Goal: Task Accomplishment & Management: Manage account settings

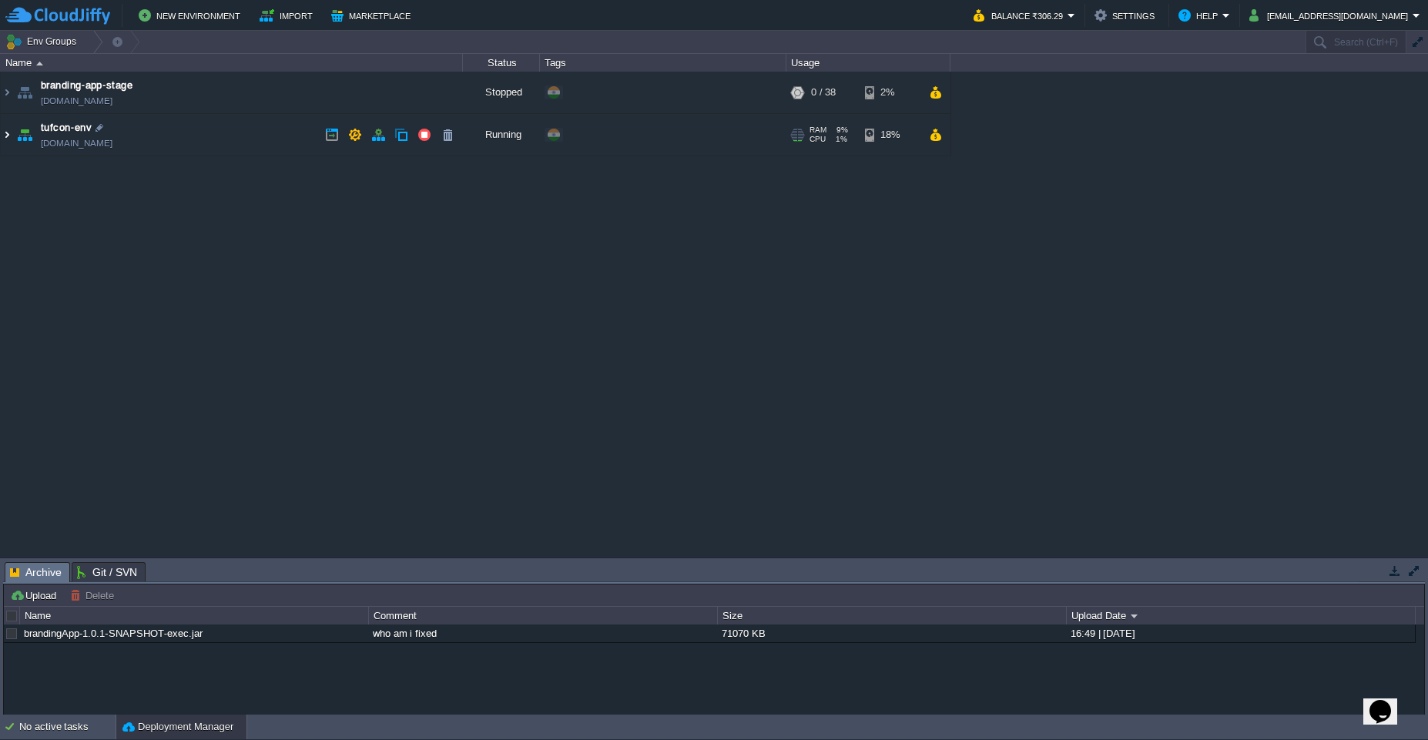
click at [7, 139] on img at bounding box center [7, 135] width 12 height 42
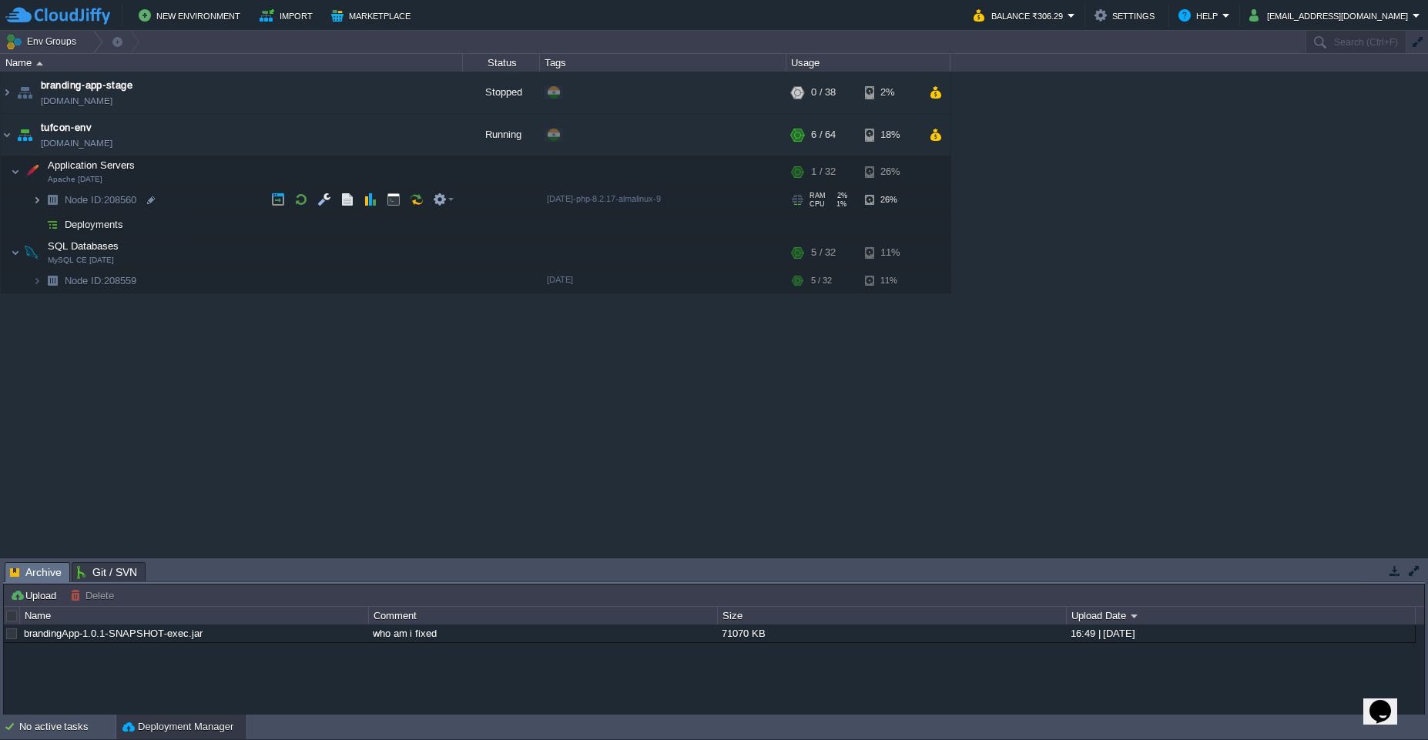
click at [39, 203] on img at bounding box center [36, 200] width 9 height 24
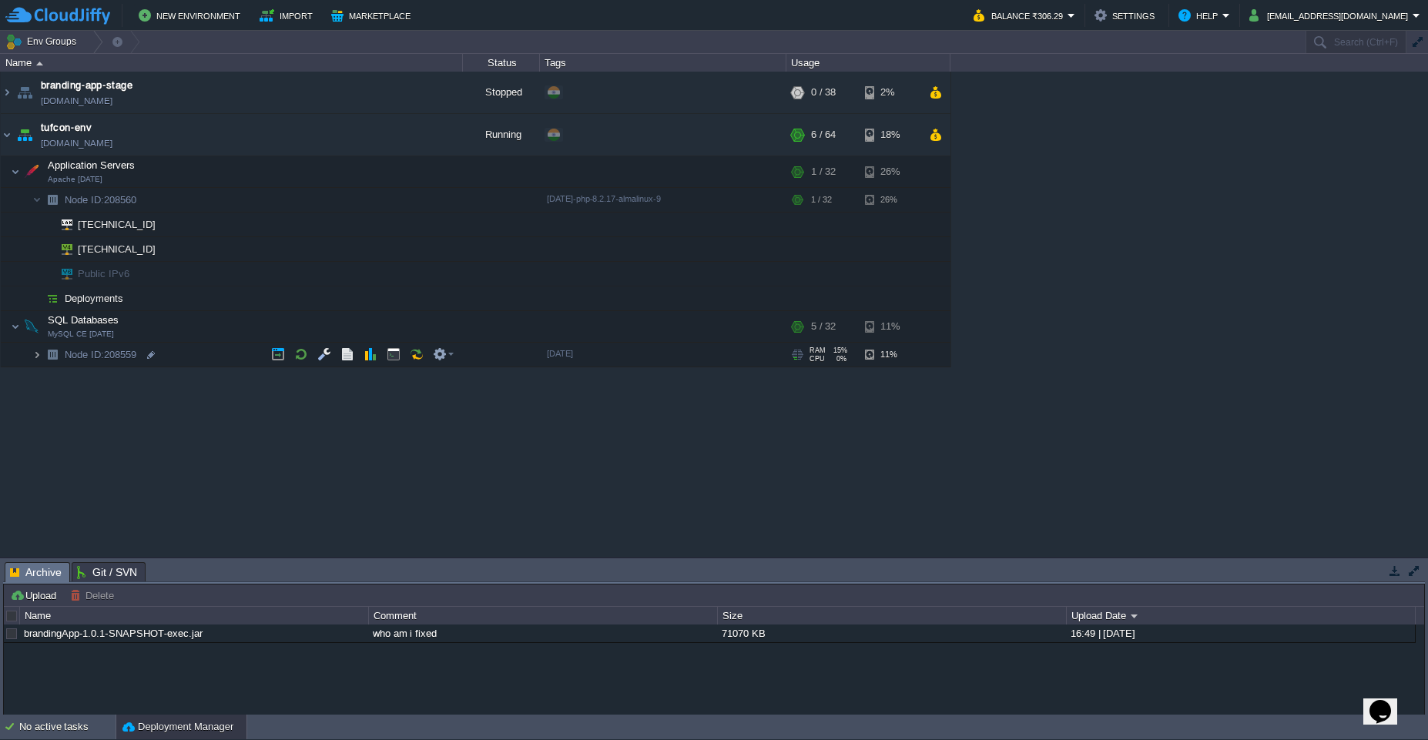
click at [34, 361] on img at bounding box center [36, 355] width 9 height 24
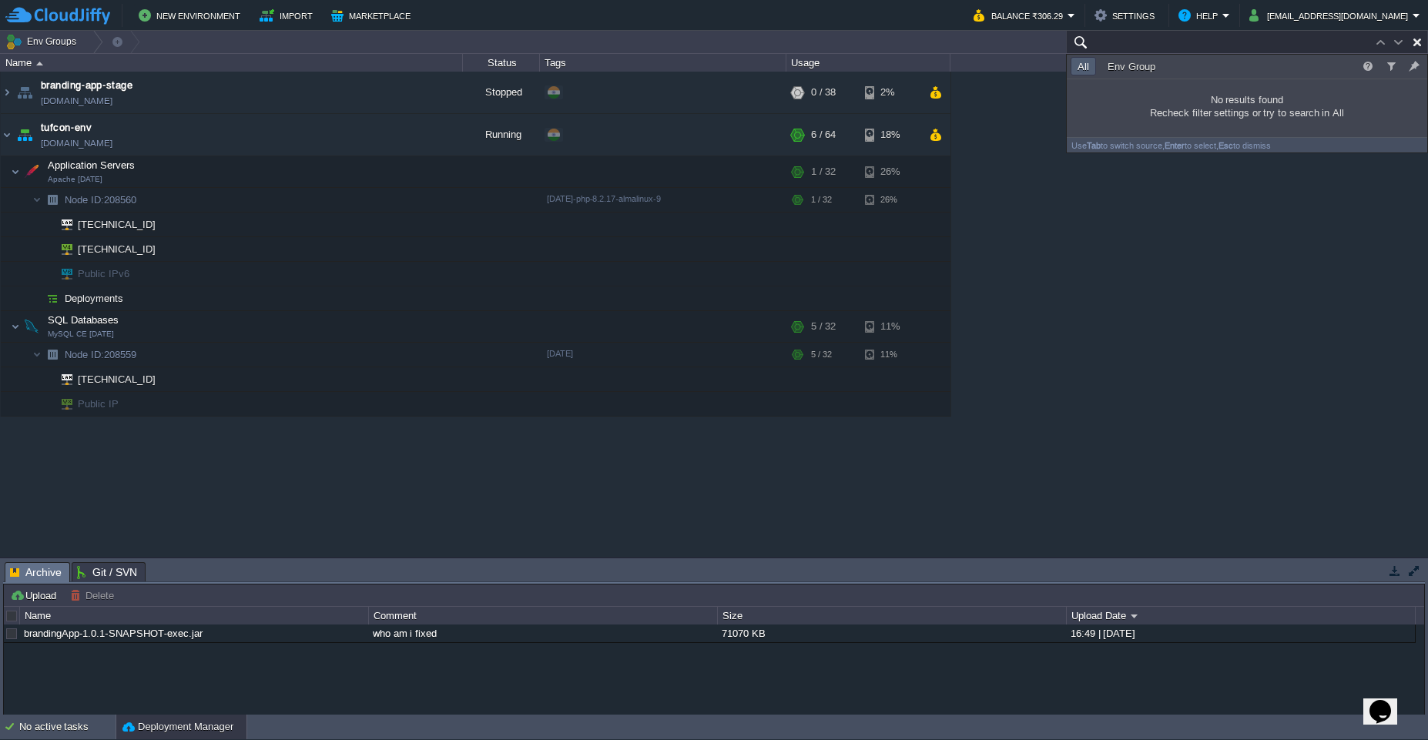
paste input "[TECHNICAL_ID]"
type input "[TECHNICAL_ID]"
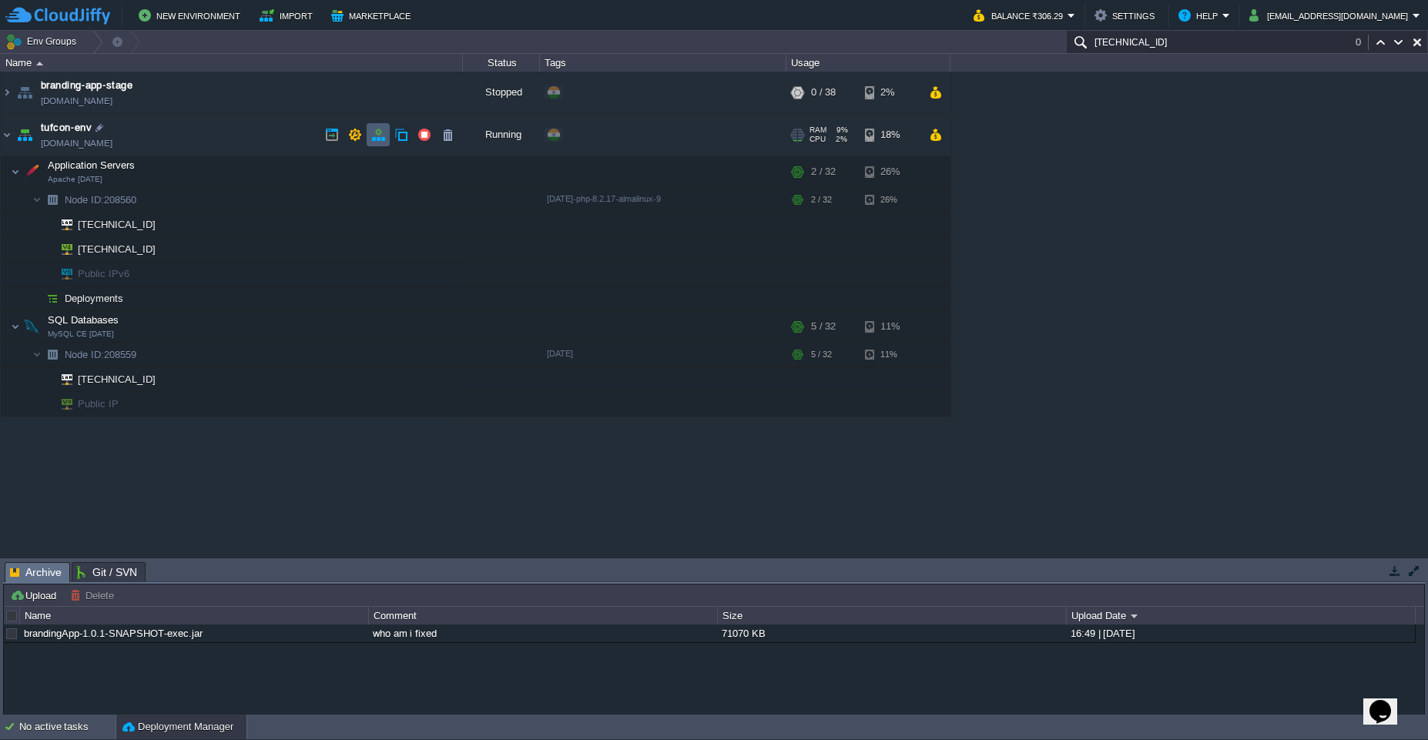
click at [382, 136] on button "button" at bounding box center [378, 135] width 14 height 14
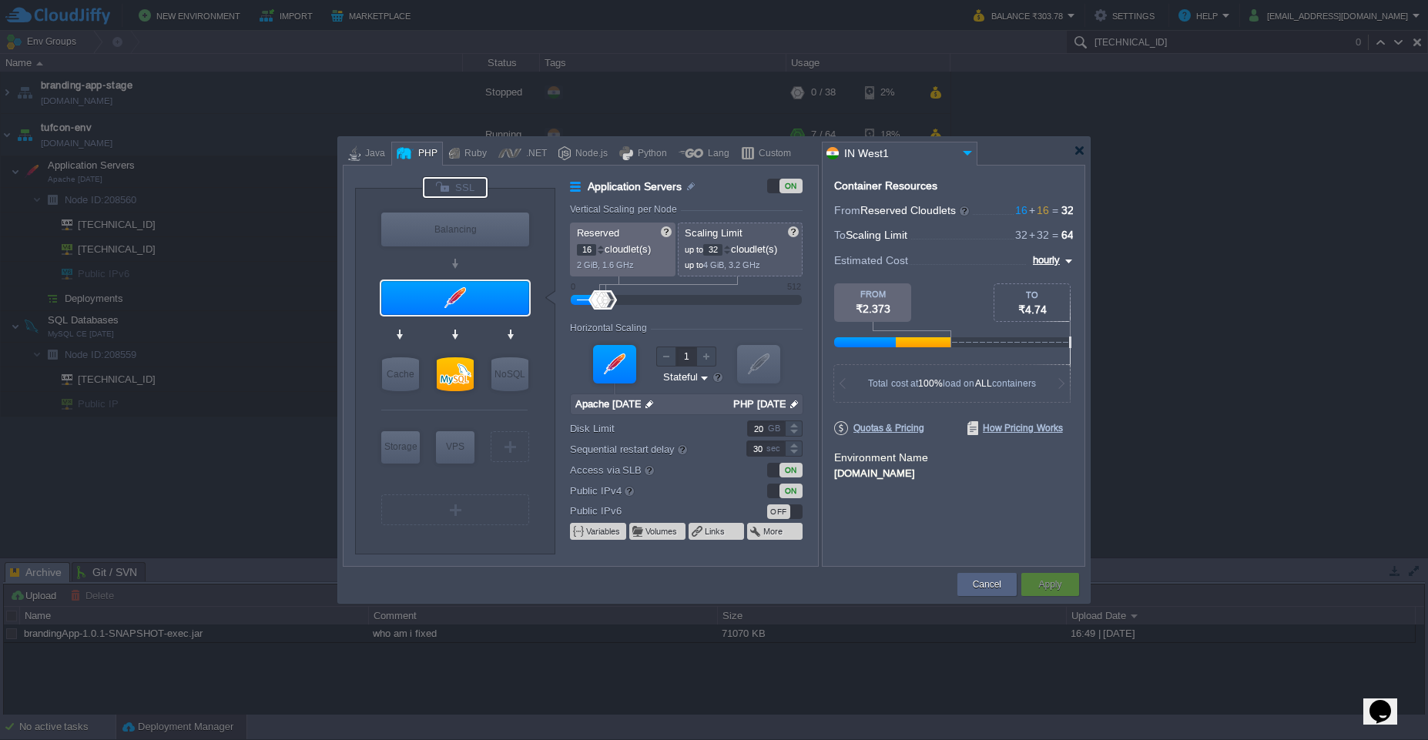
click at [459, 186] on div at bounding box center [455, 187] width 65 height 21
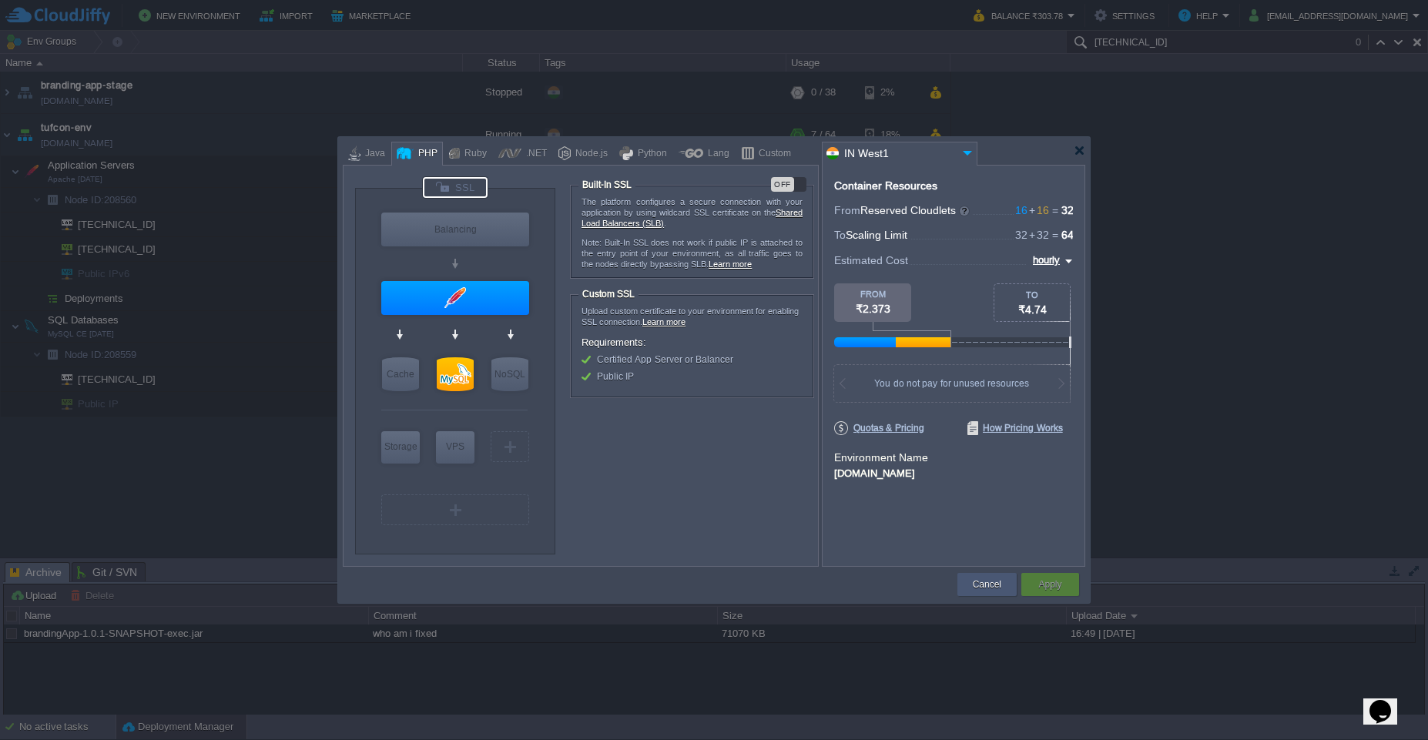
click at [967, 588] on div "Cancel" at bounding box center [986, 584] width 59 height 23
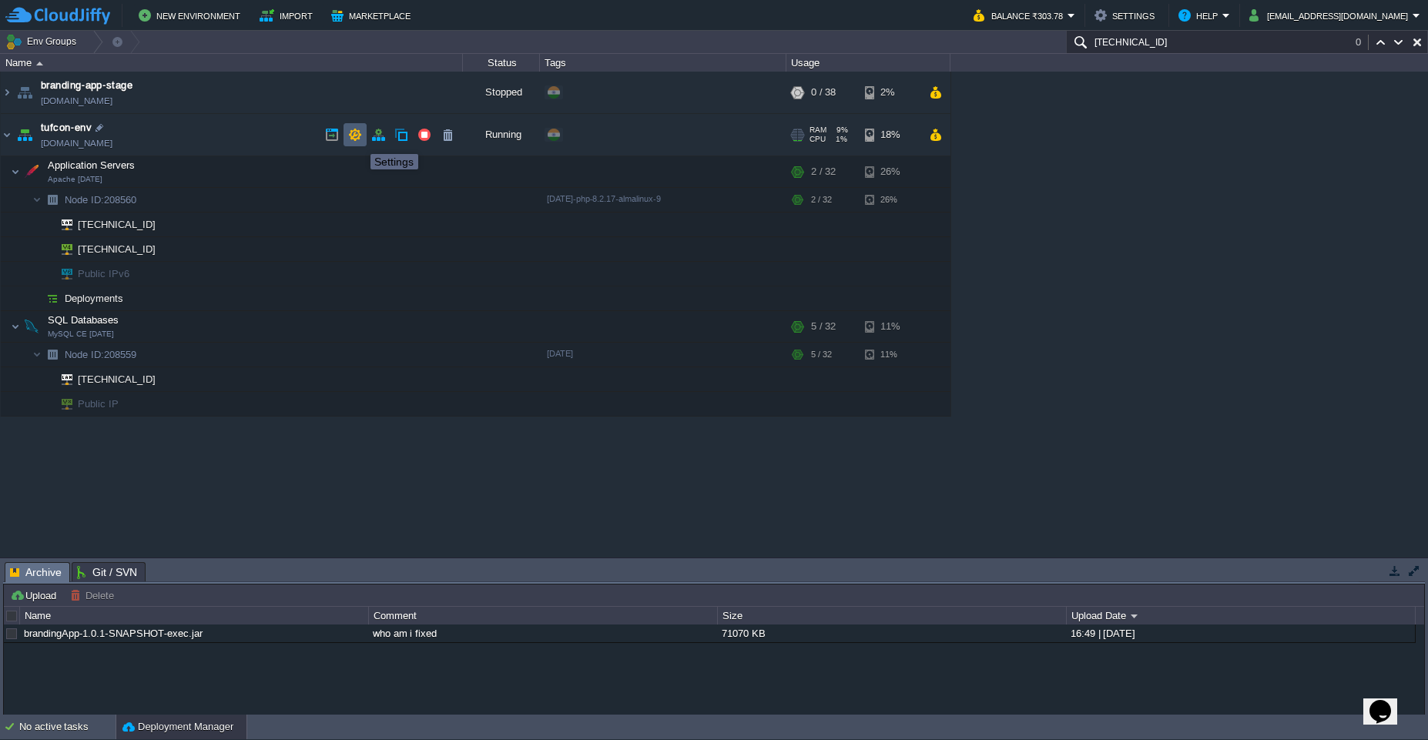
click at [359, 140] on button "button" at bounding box center [355, 135] width 14 height 14
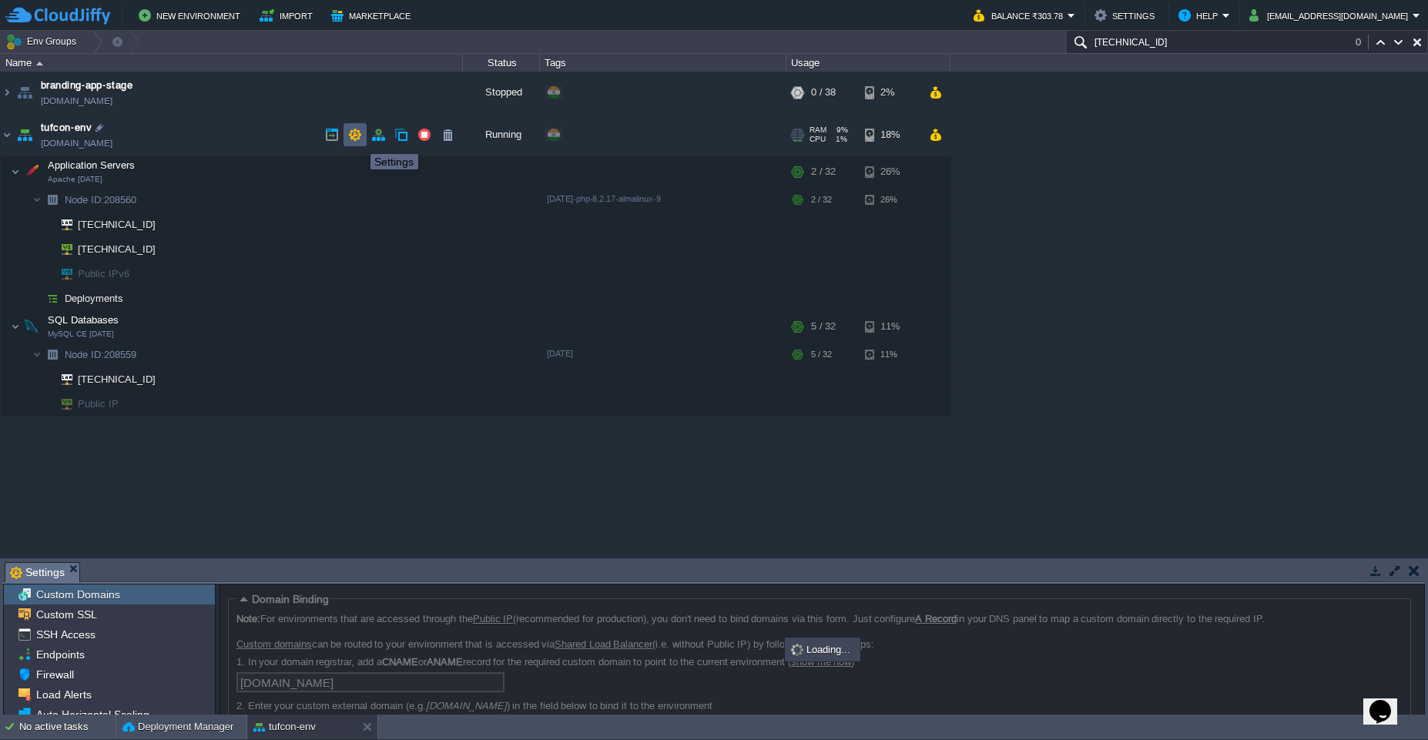
scroll to position [77, 0]
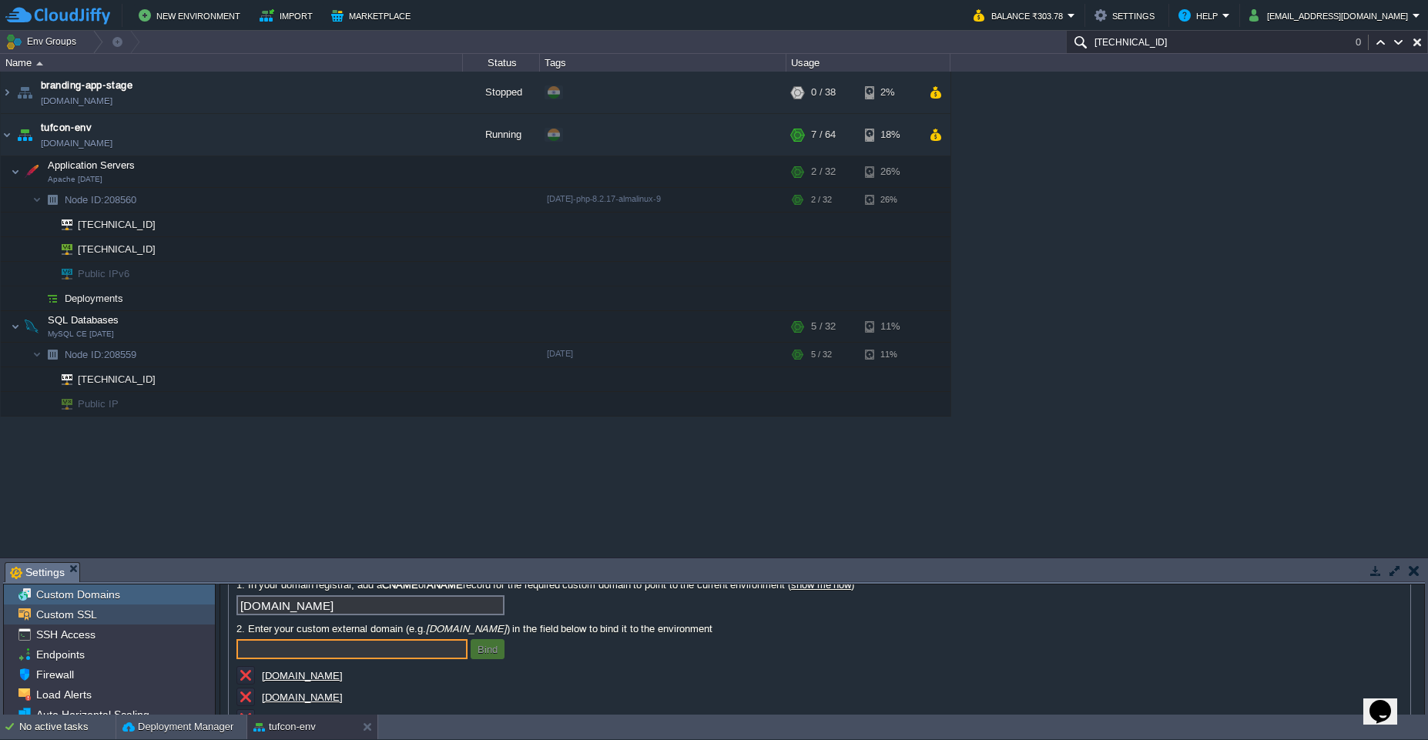
click at [72, 622] on div "Custom SSL" at bounding box center [109, 615] width 211 height 20
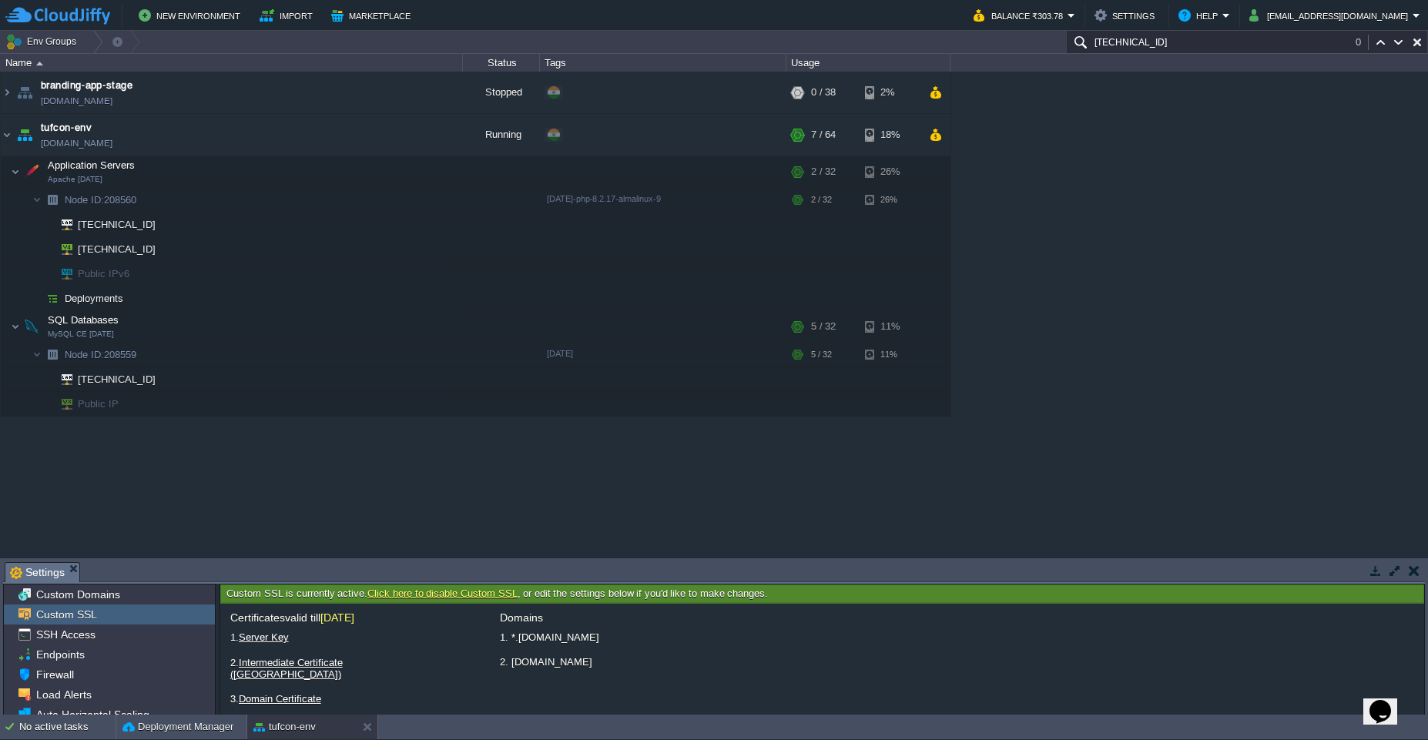
scroll to position [29, 0]
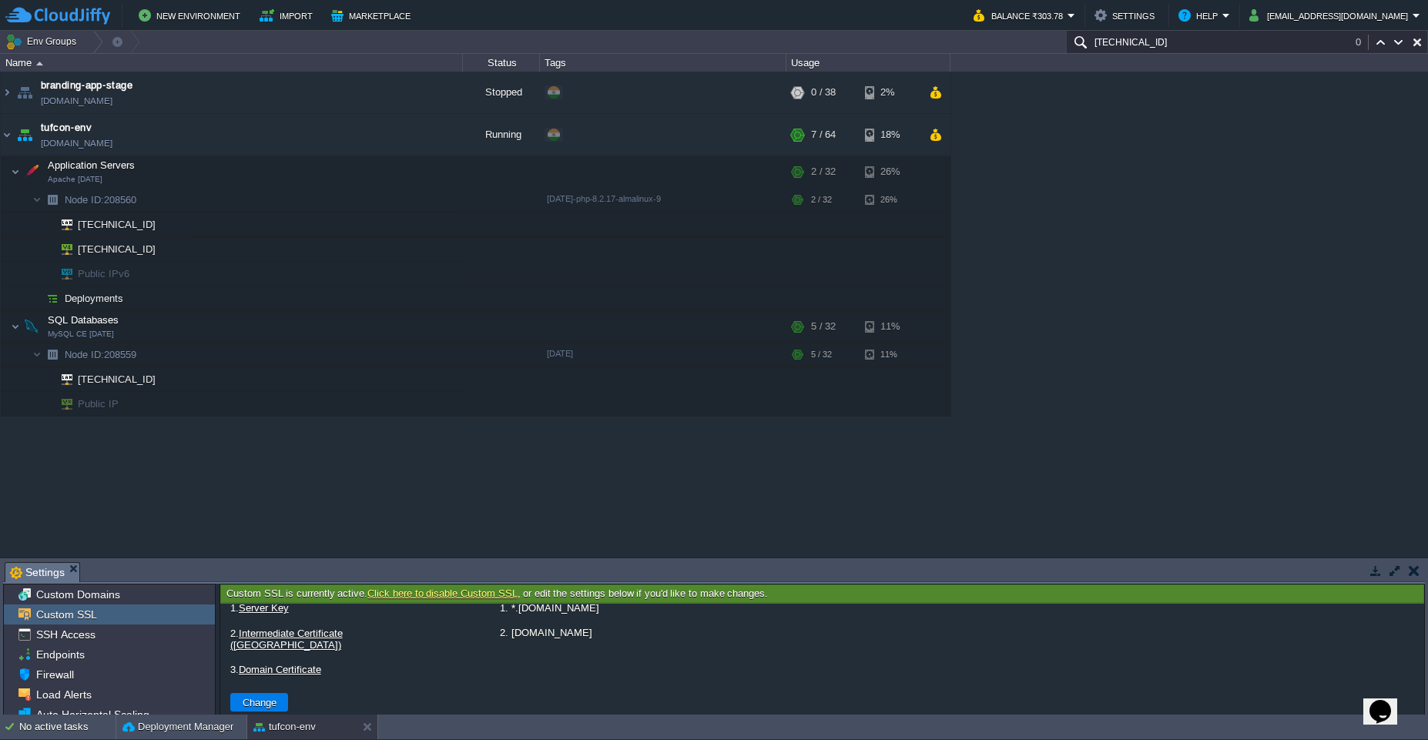
click at [950, 560] on div "Tasks Activity Log Archive Git / SVN Settings Upload Delete Deploy to ... Custo…" at bounding box center [714, 636] width 1428 height 157
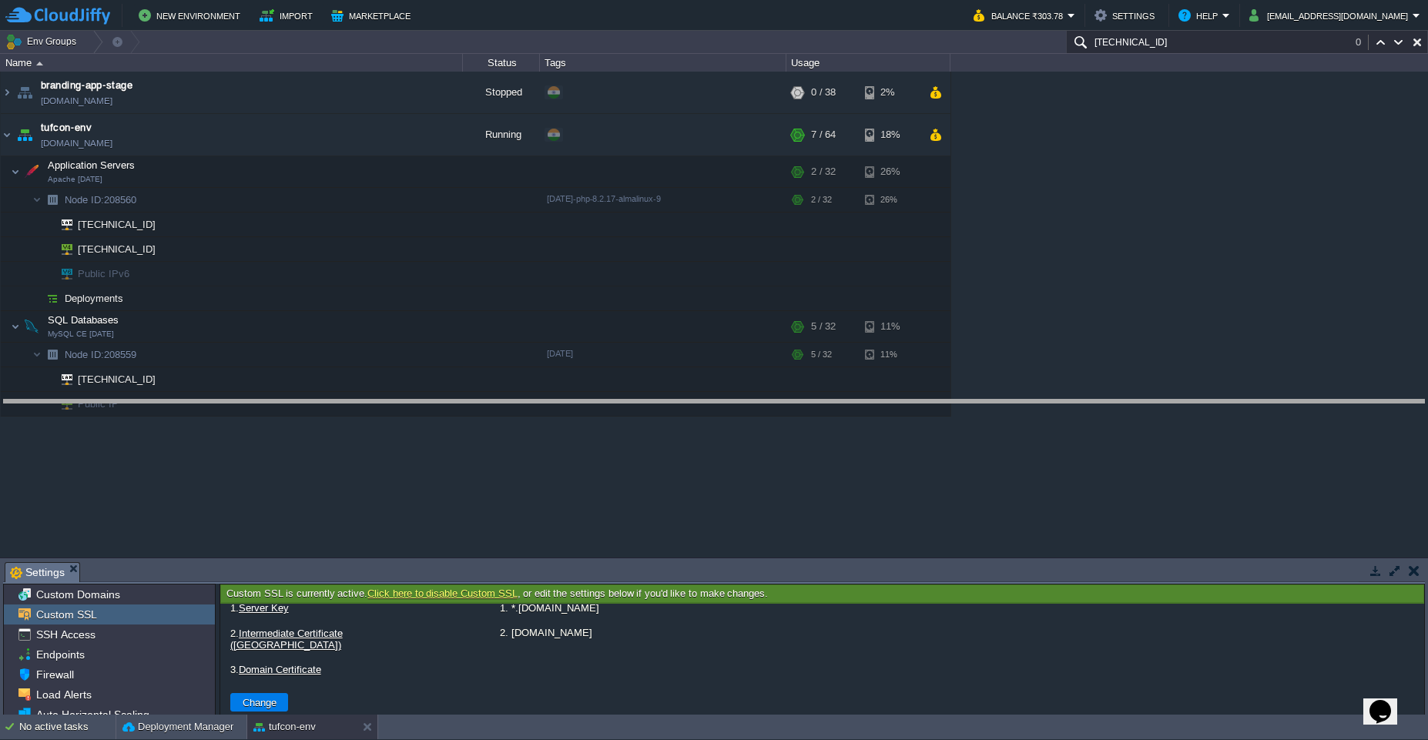
drag, startPoint x: 954, startPoint y: 565, endPoint x: 949, endPoint y: 395, distance: 170.3
click at [949, 395] on body "New Environment Import Marketplace Bonus ₹0.00 Upgrade Account Balance ₹303.78 …" at bounding box center [714, 370] width 1428 height 740
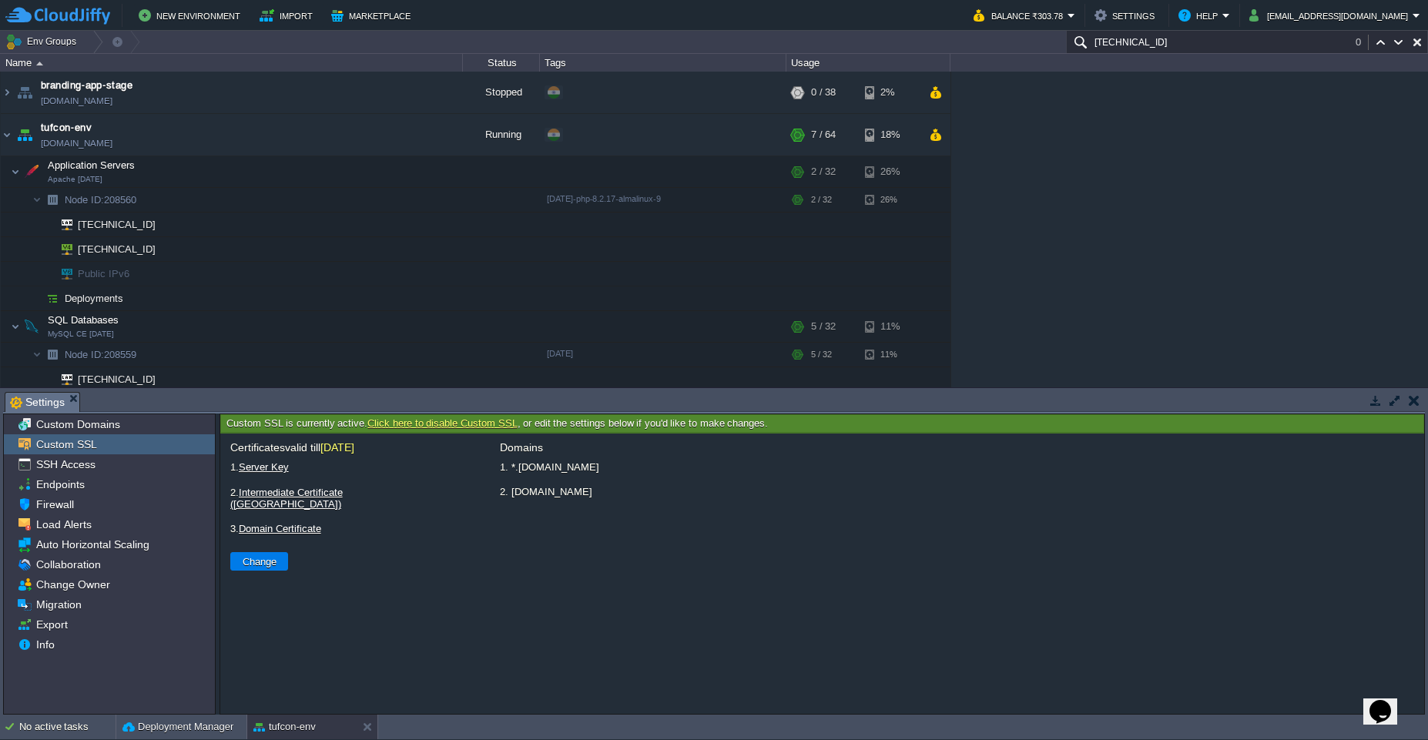
scroll to position [0, 0]
drag, startPoint x: 577, startPoint y: 473, endPoint x: 520, endPoint y: 470, distance: 57.1
click at [520, 470] on li "1. *.[DOMAIN_NAME]" at bounding box center [957, 467] width 919 height 19
click at [605, 496] on li "2. [DOMAIN_NAME]" at bounding box center [957, 491] width 919 height 19
drag, startPoint x: 577, startPoint y: 472, endPoint x: 518, endPoint y: 468, distance: 58.7
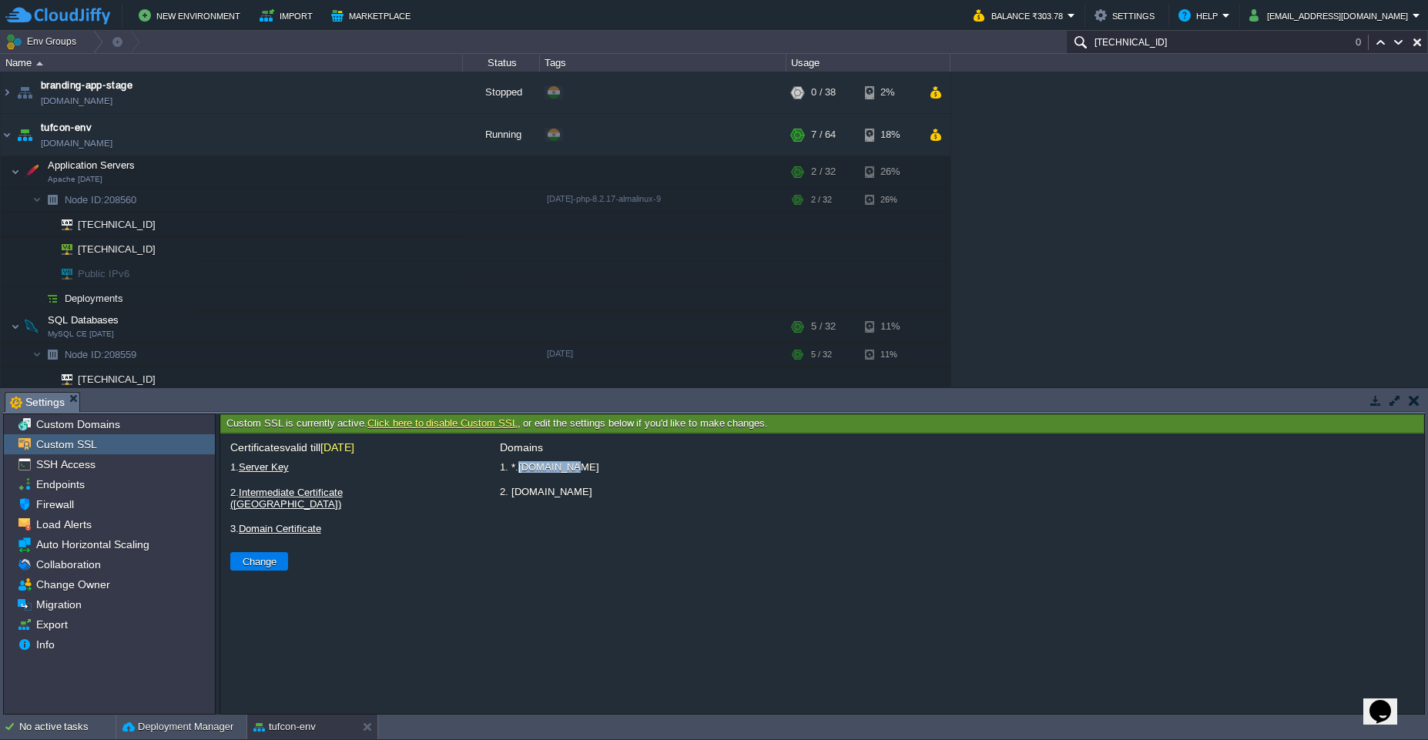
click at [518, 468] on li "1. *.[DOMAIN_NAME]" at bounding box center [957, 467] width 919 height 19
copy li "[DOMAIN_NAME]"
click at [163, 253] on div at bounding box center [164, 250] width 14 height 14
click at [166, 251] on div at bounding box center [164, 250] width 14 height 14
click at [254, 555] on button "Change" at bounding box center [259, 562] width 43 height 14
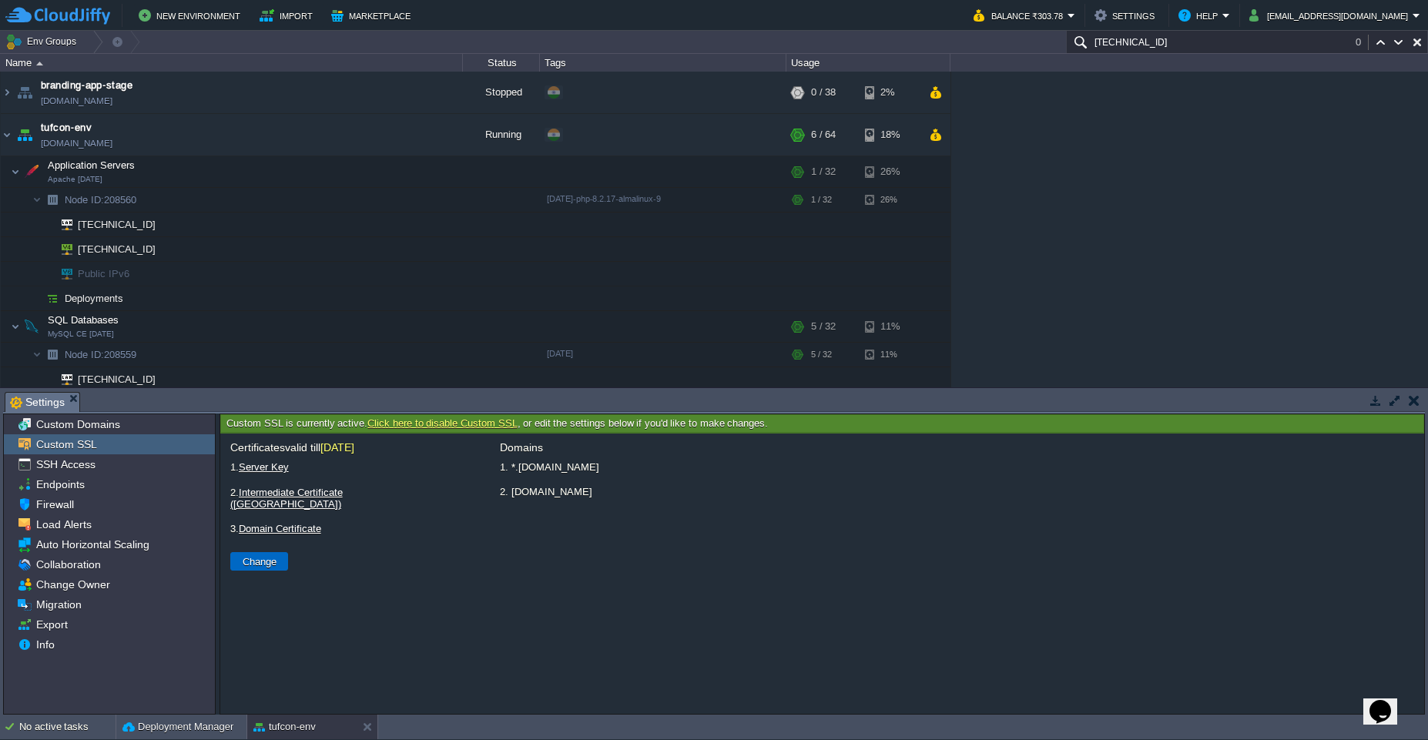
type input "Select File"
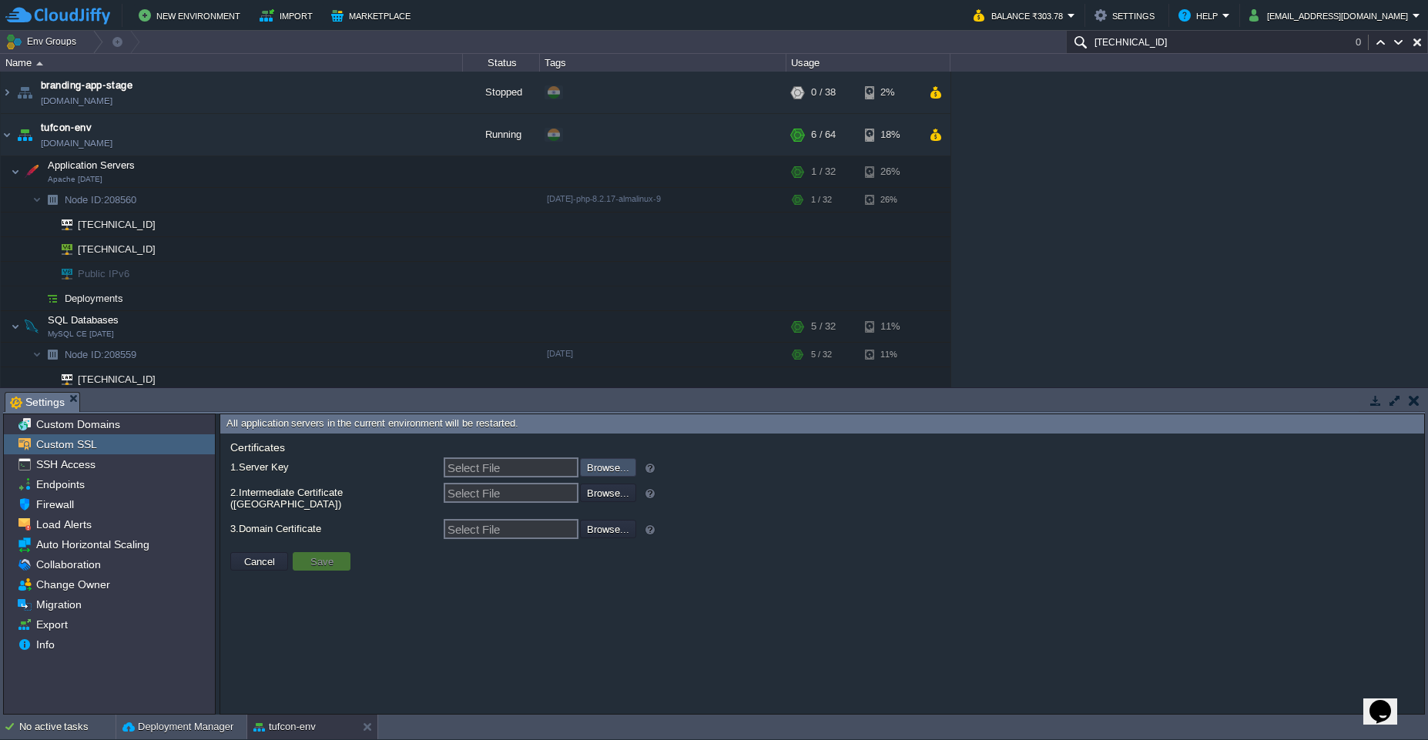
click at [608, 471] on input "file" at bounding box center [538, 466] width 195 height 17
click at [59, 423] on span "Custom Domains" at bounding box center [77, 424] width 89 height 14
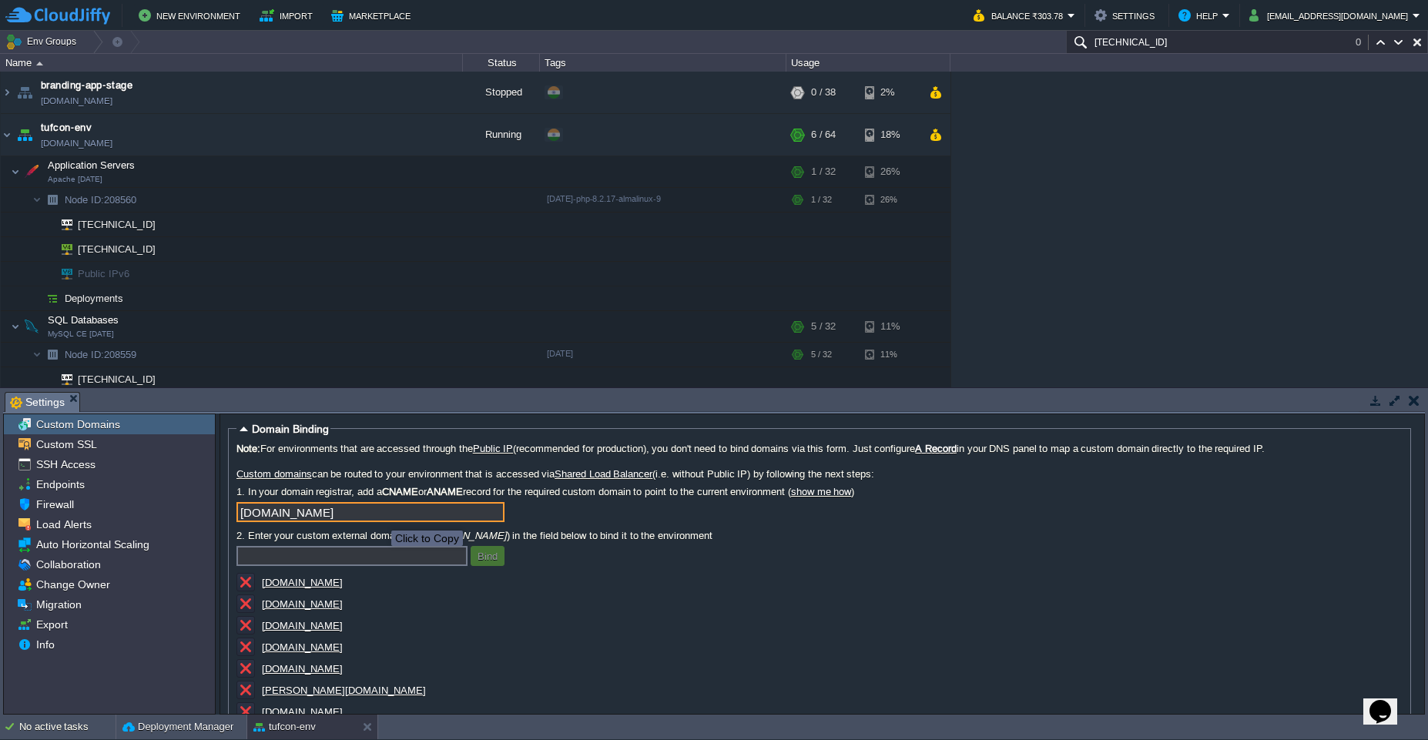
click at [380, 517] on input "[DOMAIN_NAME]" at bounding box center [370, 512] width 268 height 20
click at [381, 511] on input "[DOMAIN_NAME]" at bounding box center [370, 512] width 268 height 20
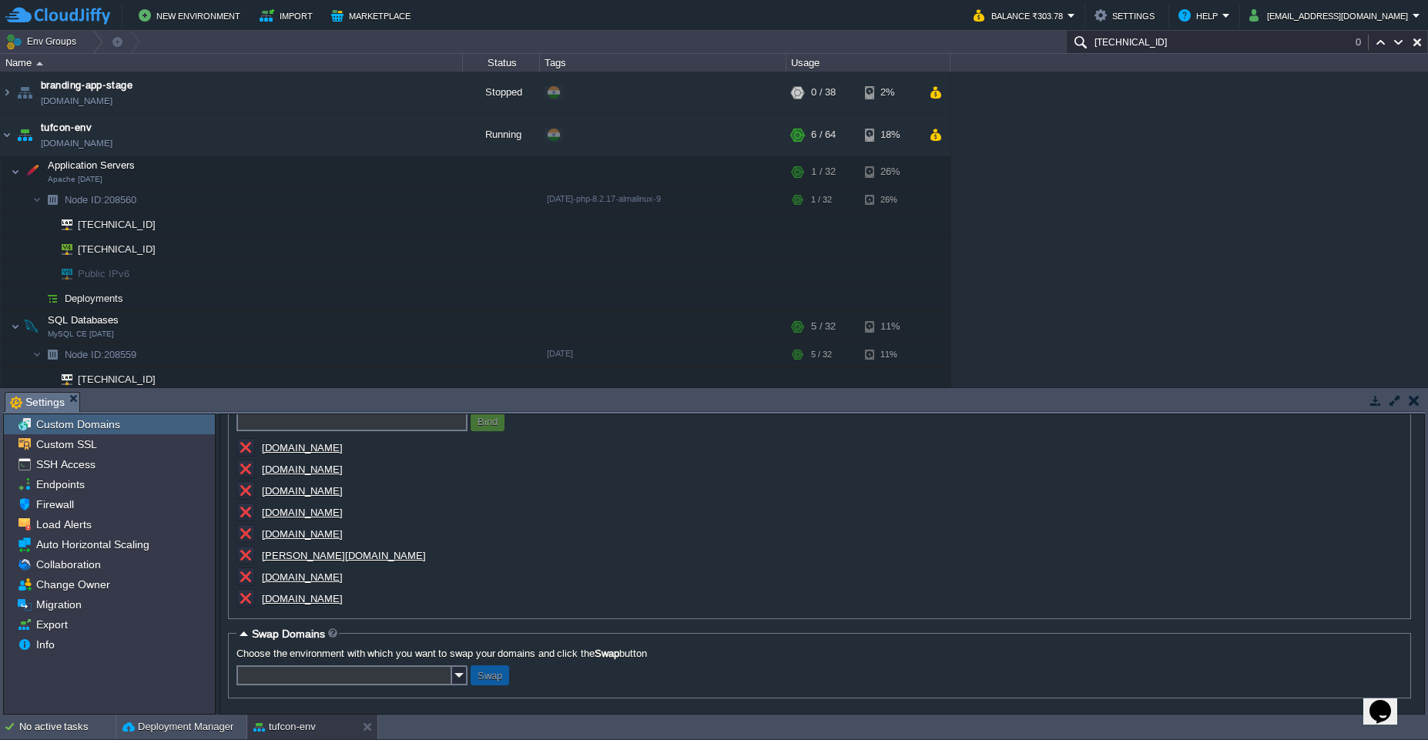
scroll to position [42, 0]
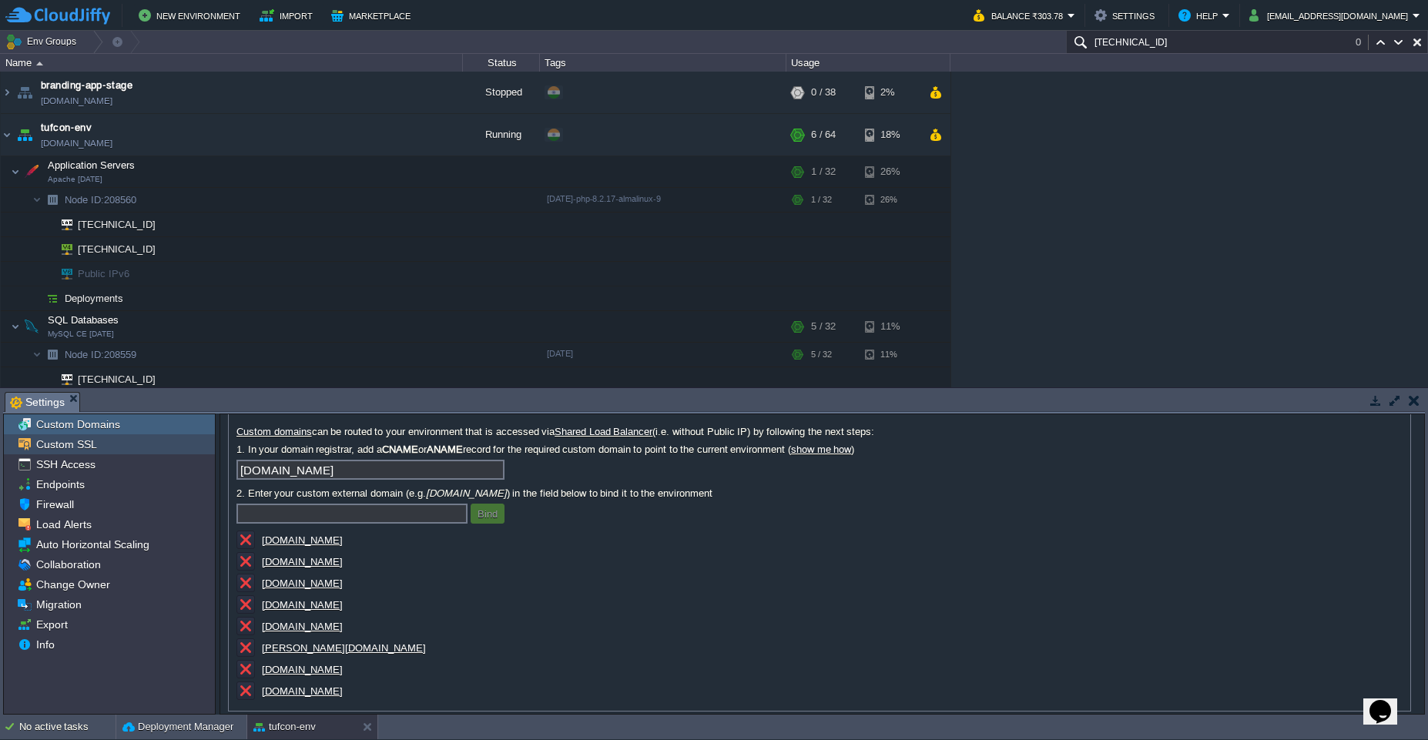
click at [59, 448] on span "Custom SSL" at bounding box center [66, 445] width 66 height 14
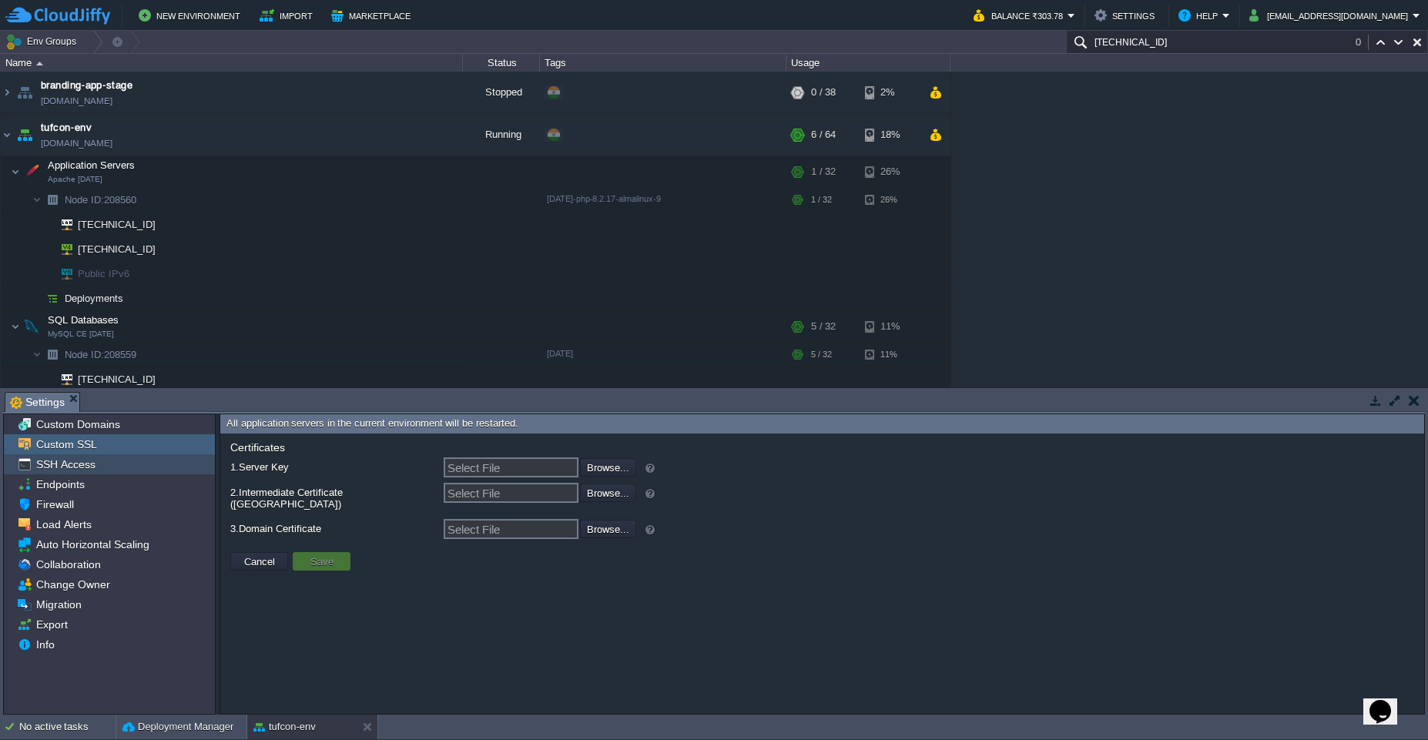
click at [86, 470] on span "SSH Access" at bounding box center [65, 465] width 65 height 14
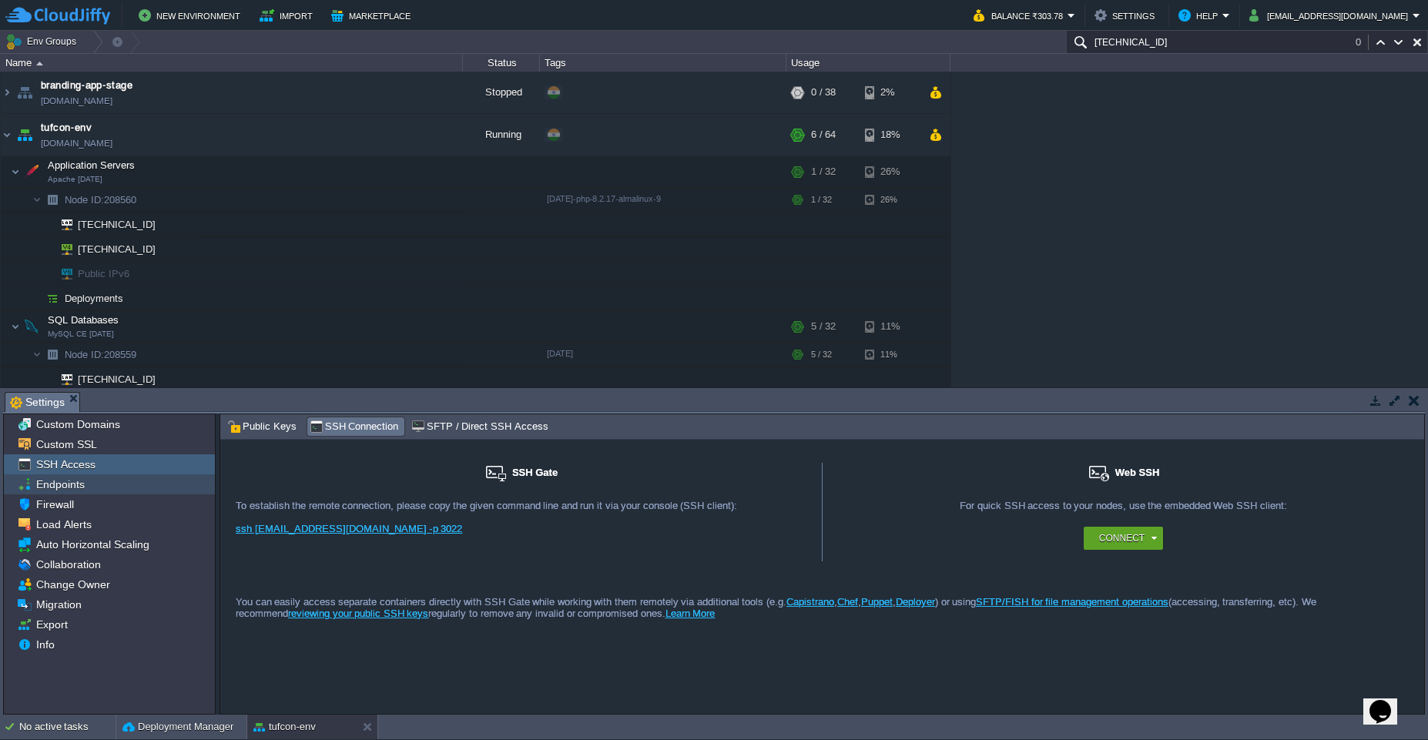
click at [61, 488] on span "Endpoints" at bounding box center [60, 485] width 54 height 14
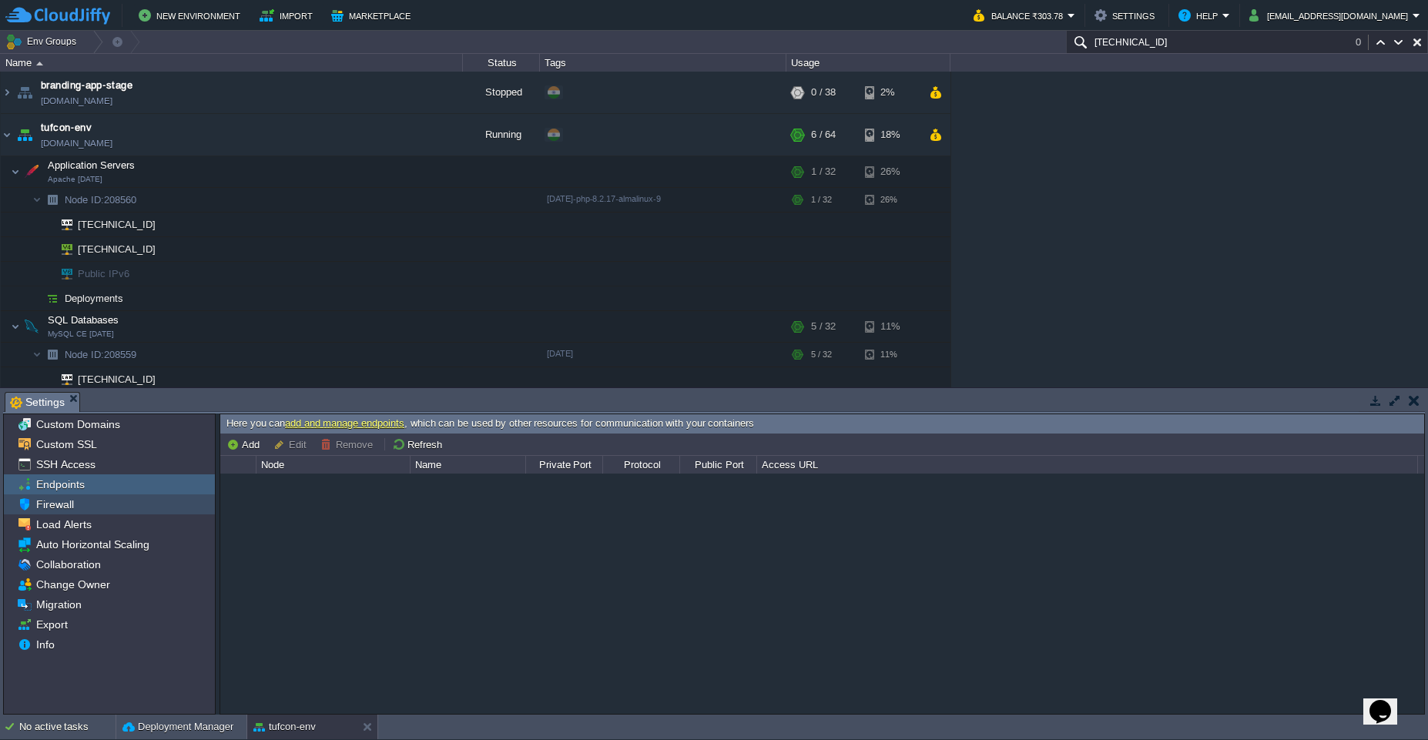
click at [49, 510] on span "Firewall" at bounding box center [54, 505] width 43 height 14
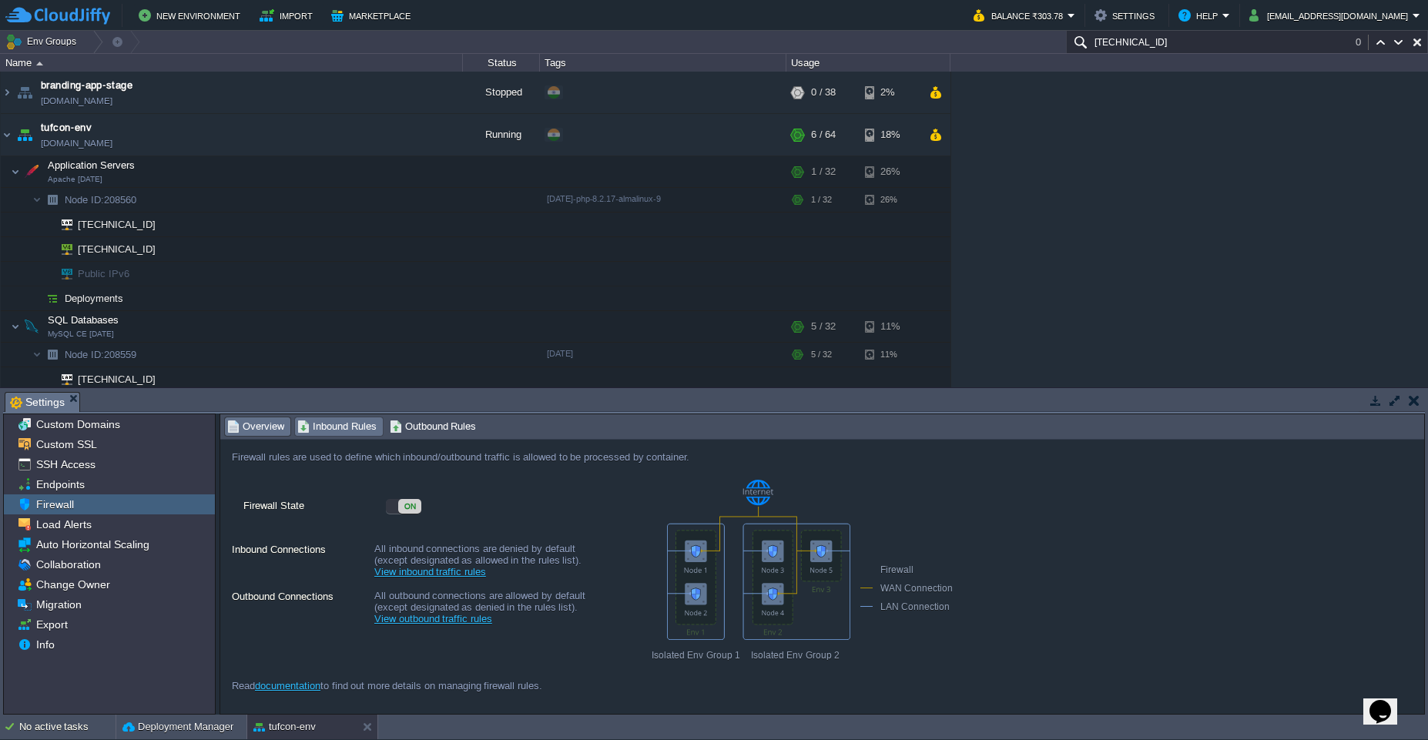
click at [320, 430] on span "Inbound Rules" at bounding box center [336, 426] width 79 height 17
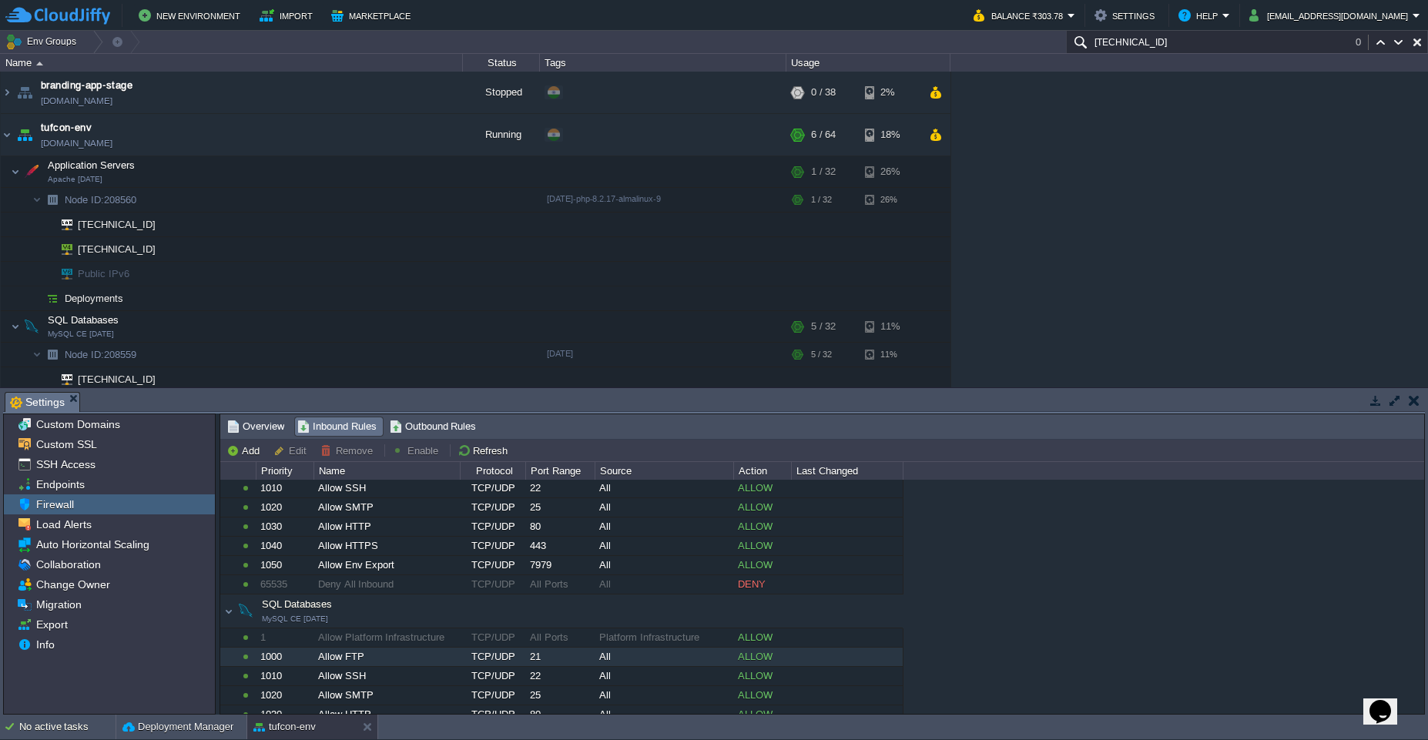
scroll to position [0, 0]
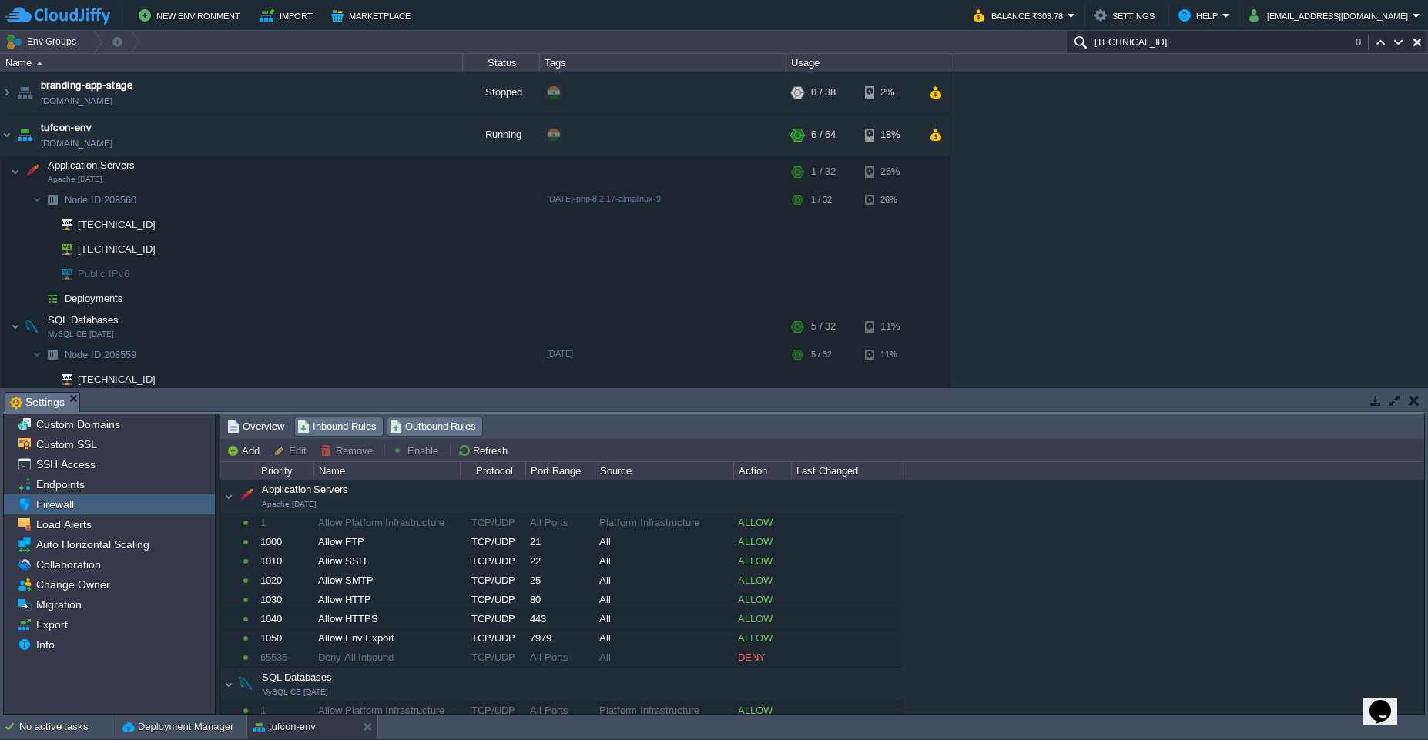
click at [428, 429] on span "Outbound Rules" at bounding box center [433, 426] width 87 height 17
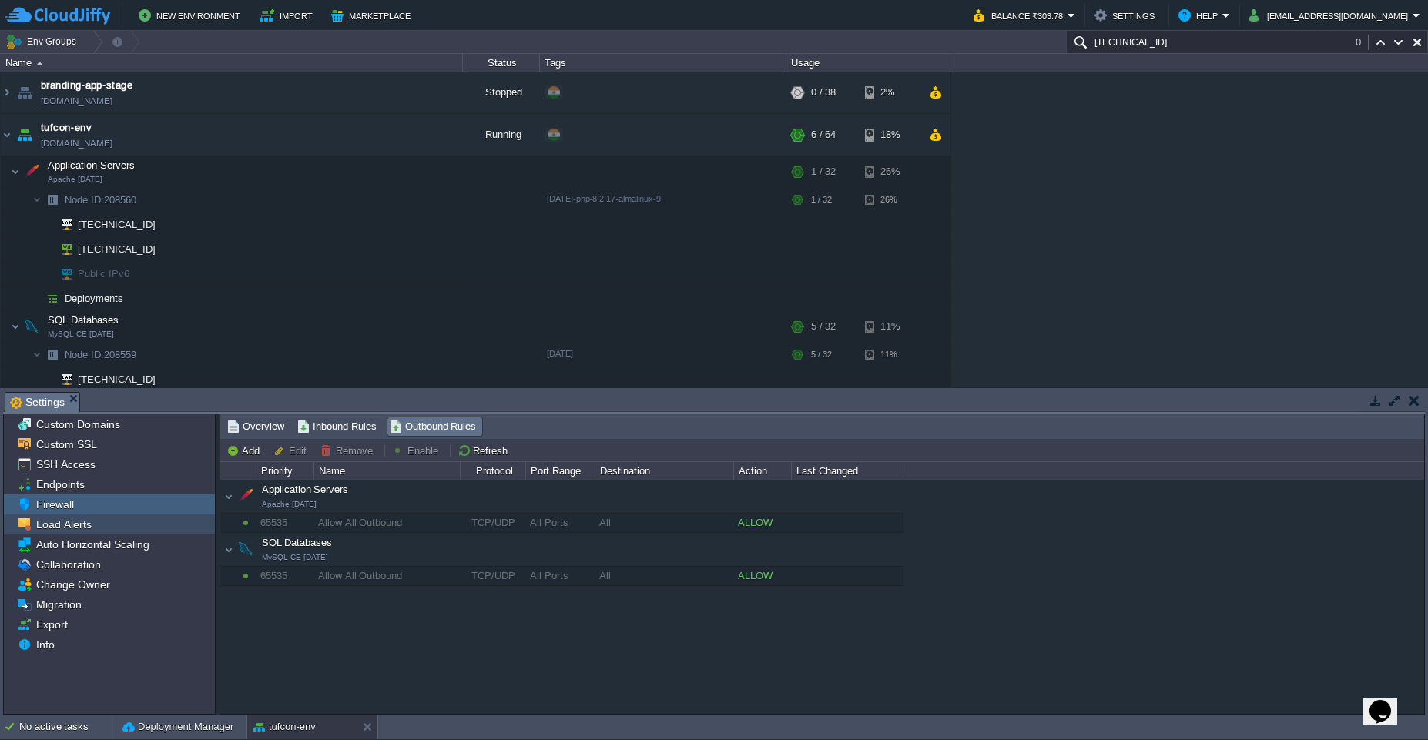
click at [57, 529] on span "Load Alerts" at bounding box center [63, 525] width 61 height 14
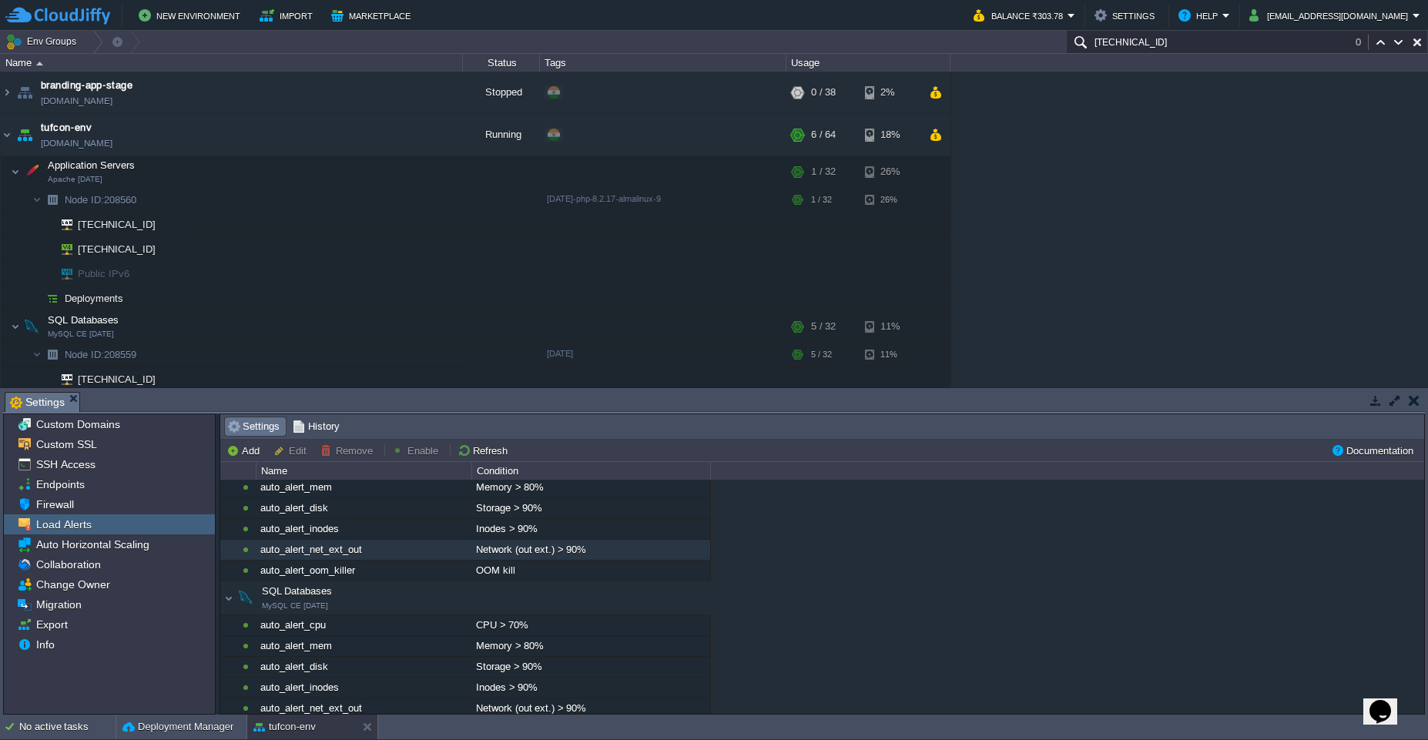
scroll to position [83, 0]
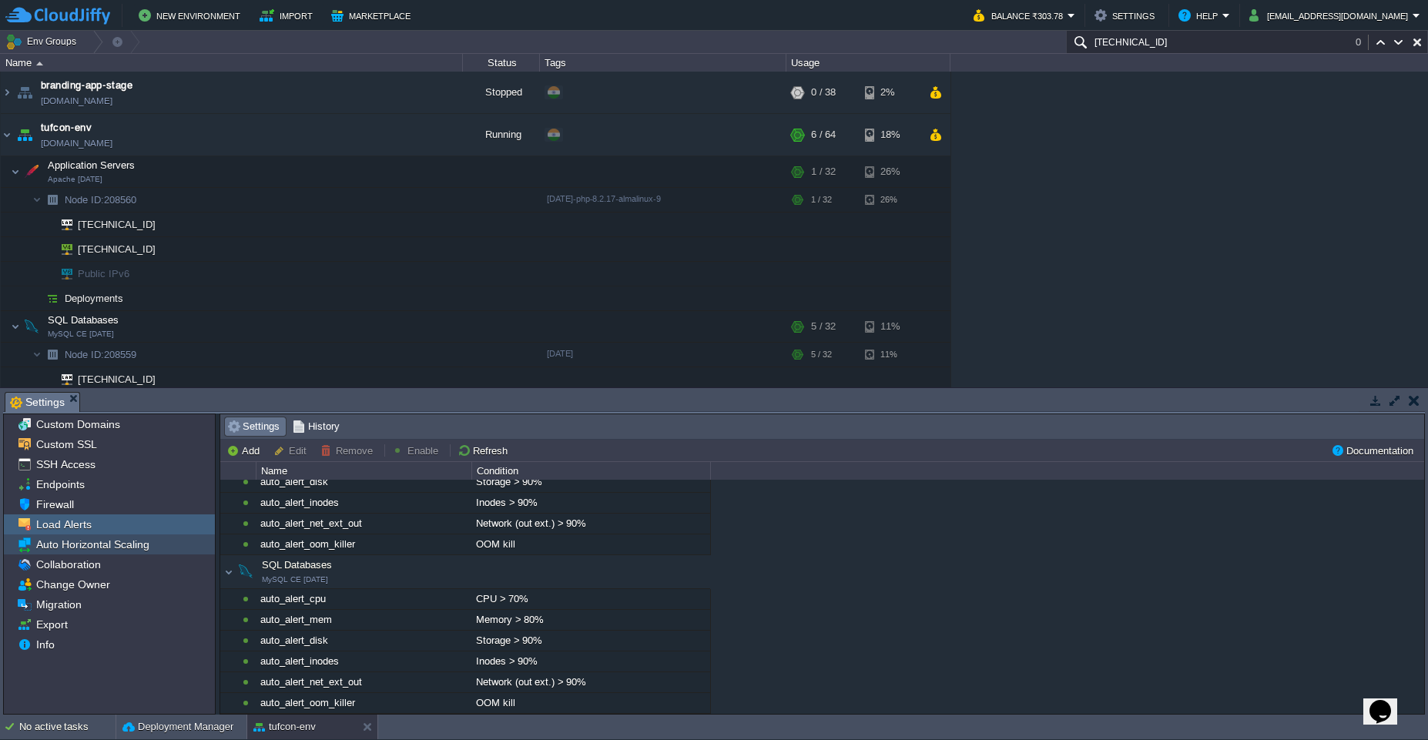
click at [101, 542] on span "Auto Horizontal Scaling" at bounding box center [92, 545] width 119 height 14
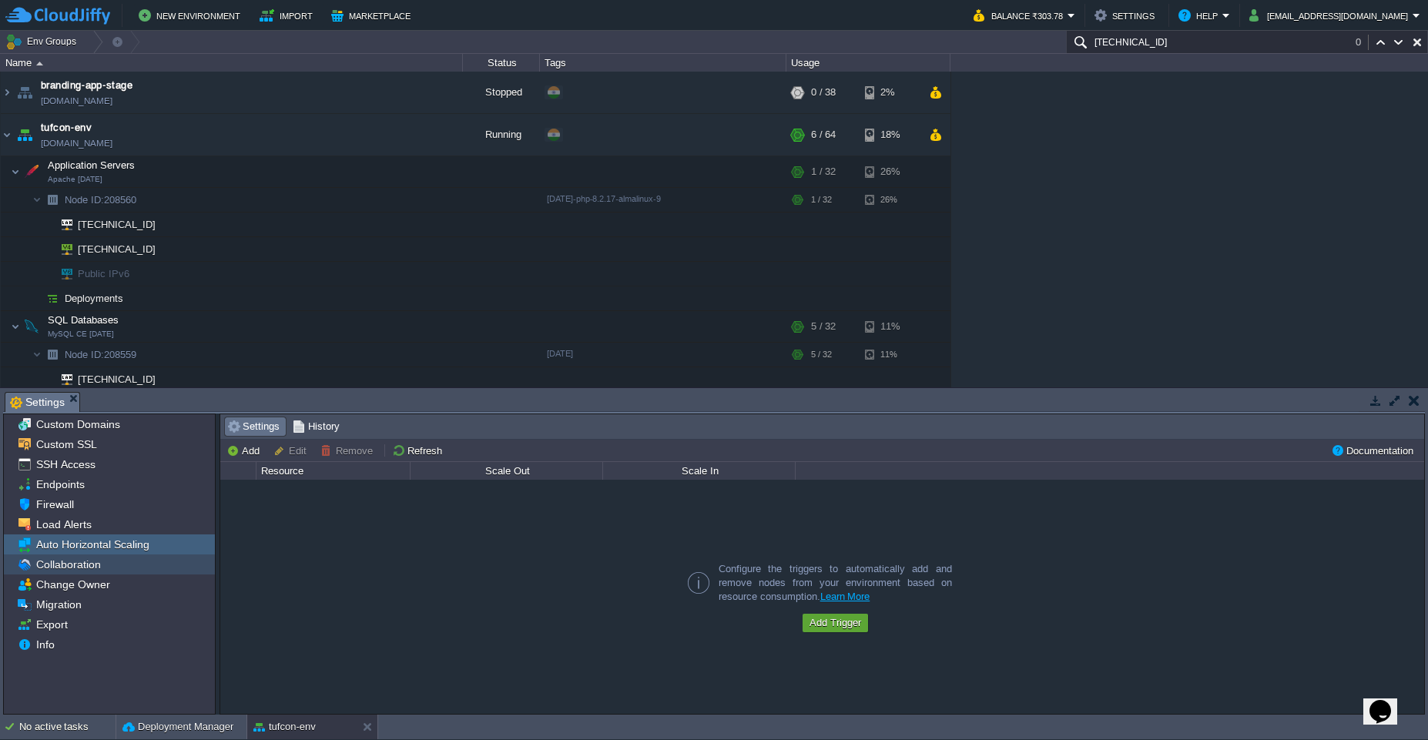
click at [52, 568] on span "Collaboration" at bounding box center [68, 565] width 70 height 14
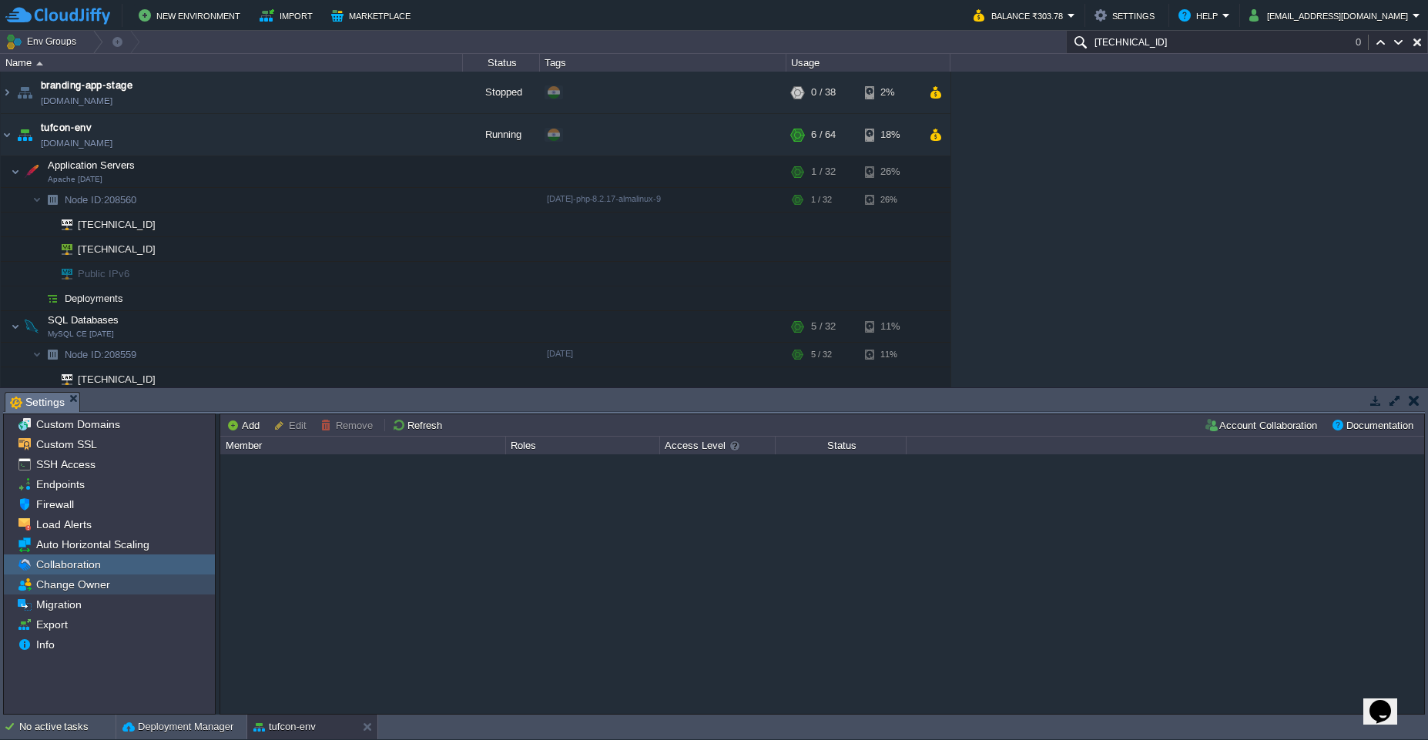
click at [56, 589] on span "Change Owner" at bounding box center [72, 585] width 79 height 14
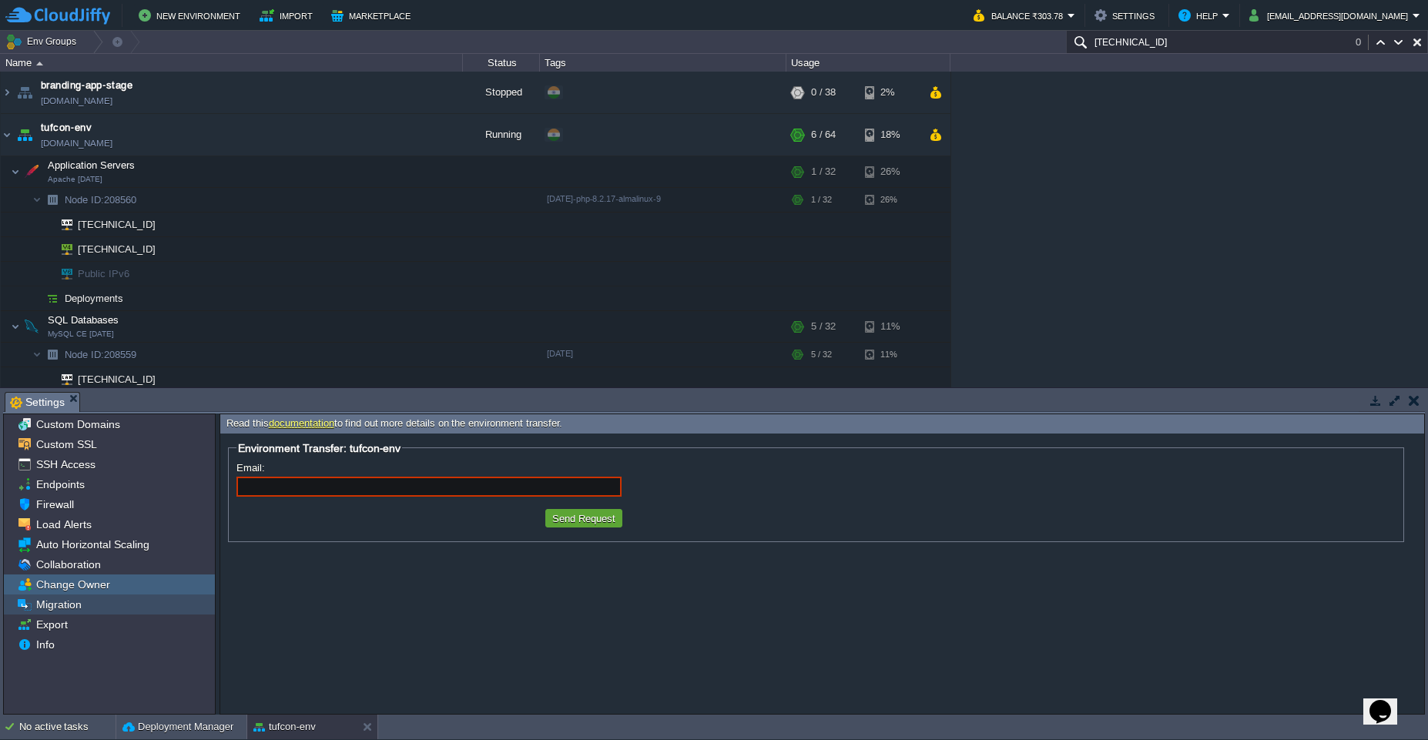
click at [53, 610] on span "Migration" at bounding box center [58, 605] width 51 height 14
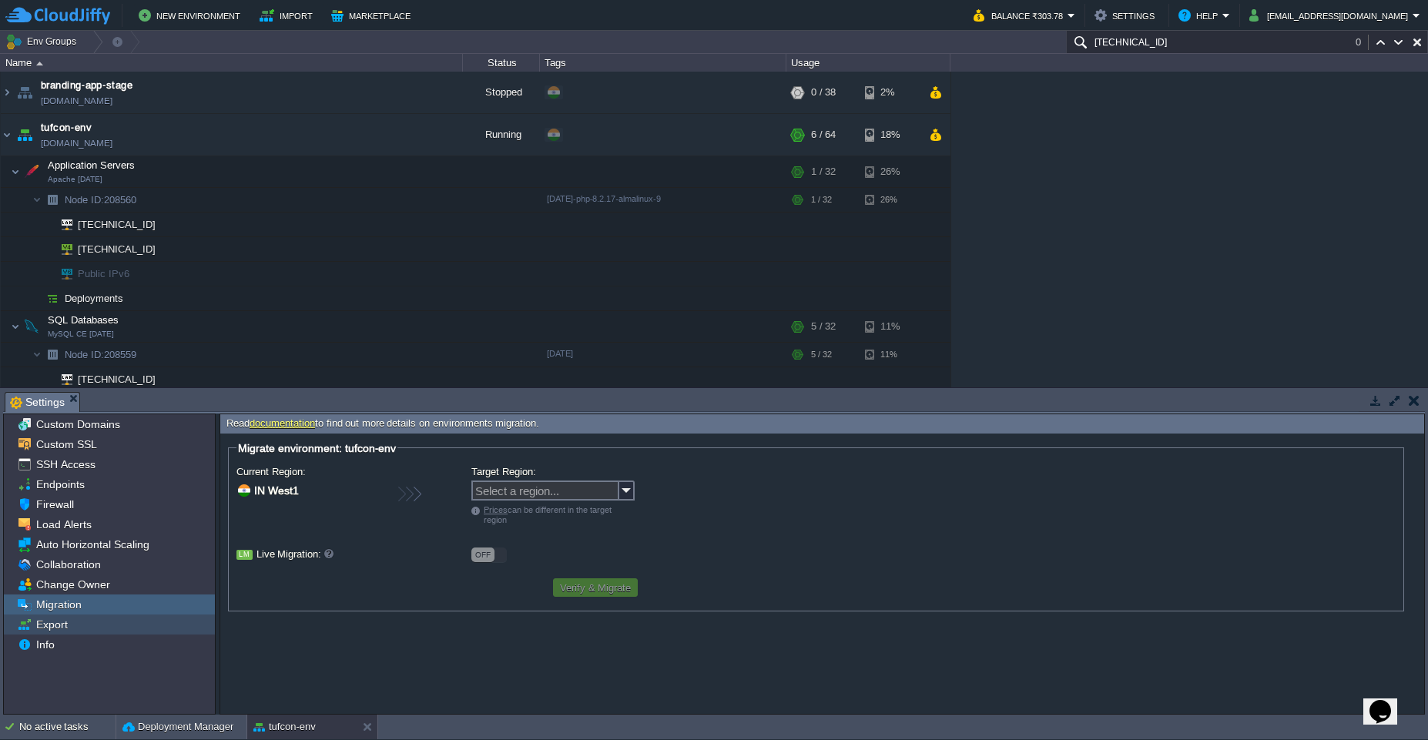
click at [49, 631] on span "Export" at bounding box center [51, 625] width 37 height 14
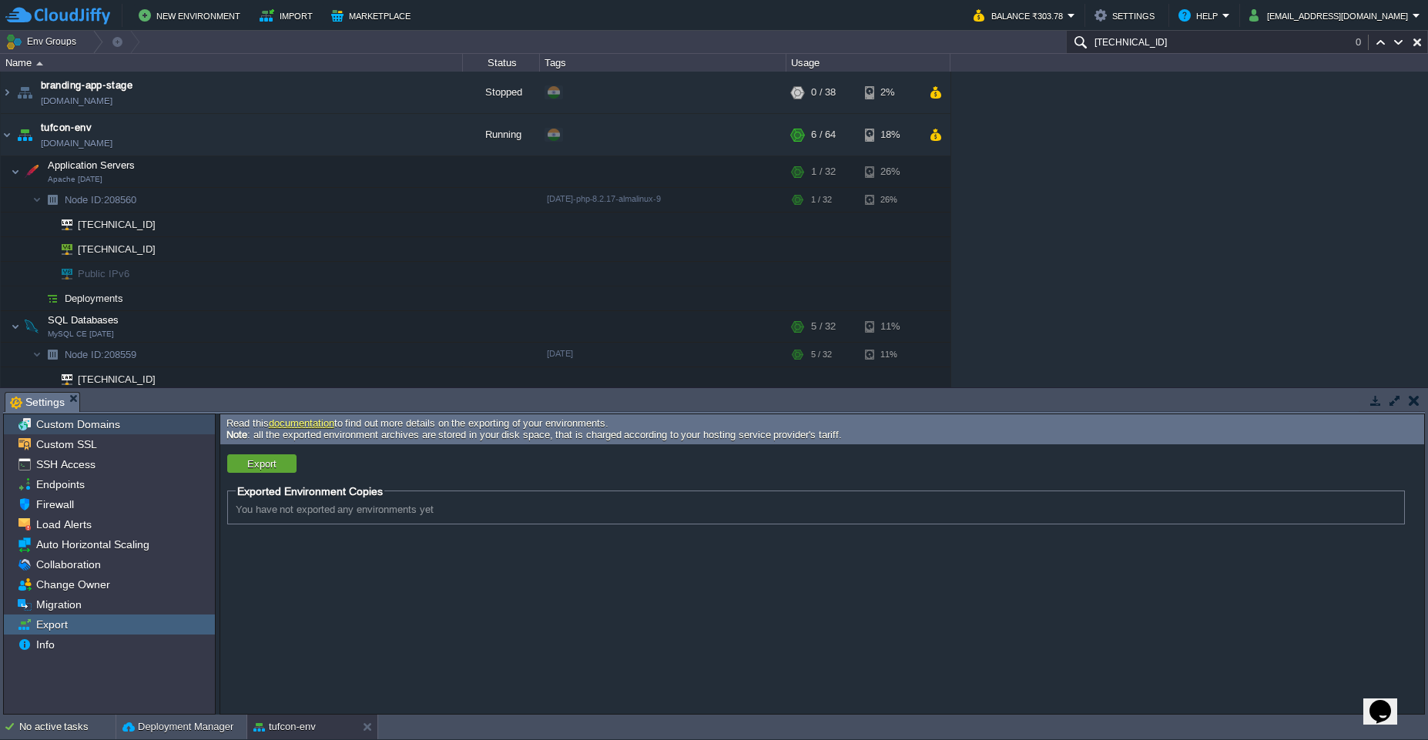
click at [82, 431] on span "Custom Domains" at bounding box center [77, 424] width 89 height 14
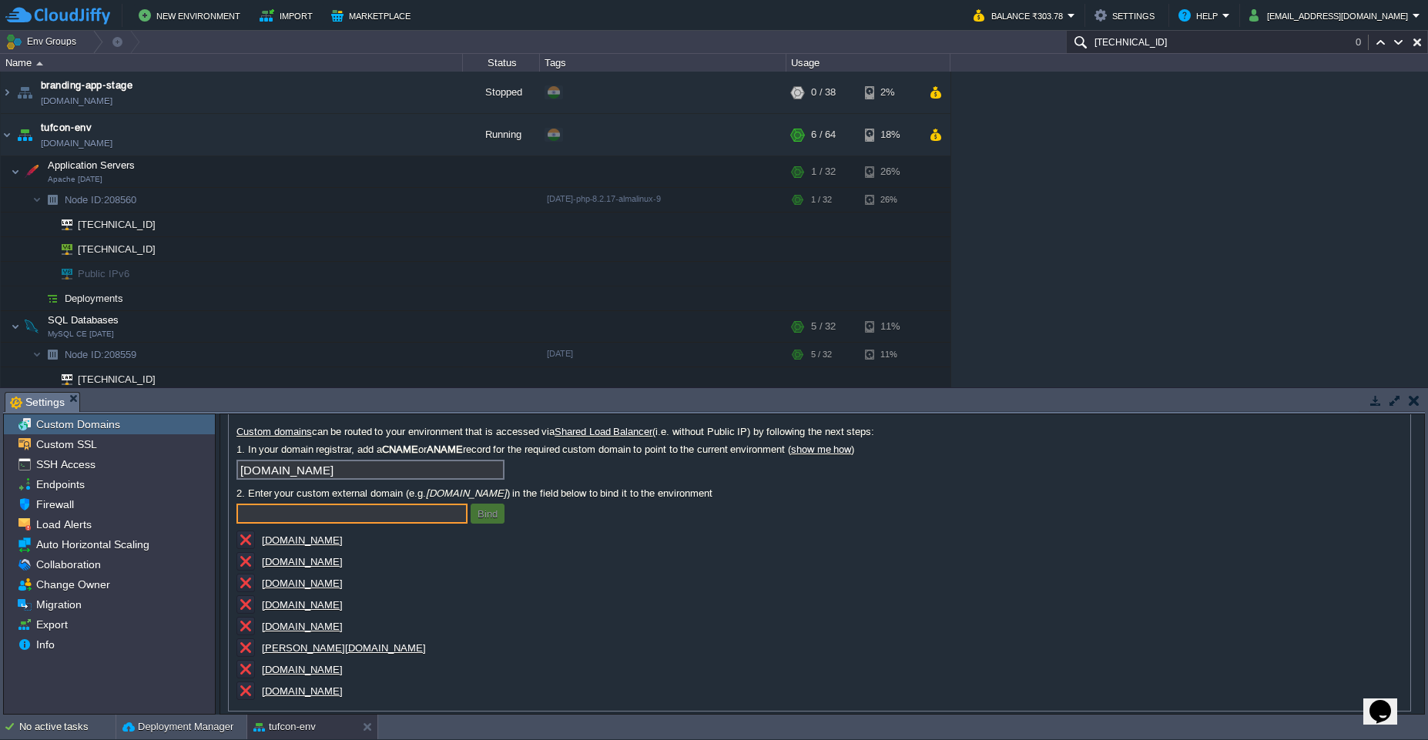
click at [262, 514] on input "text" at bounding box center [351, 514] width 231 height 20
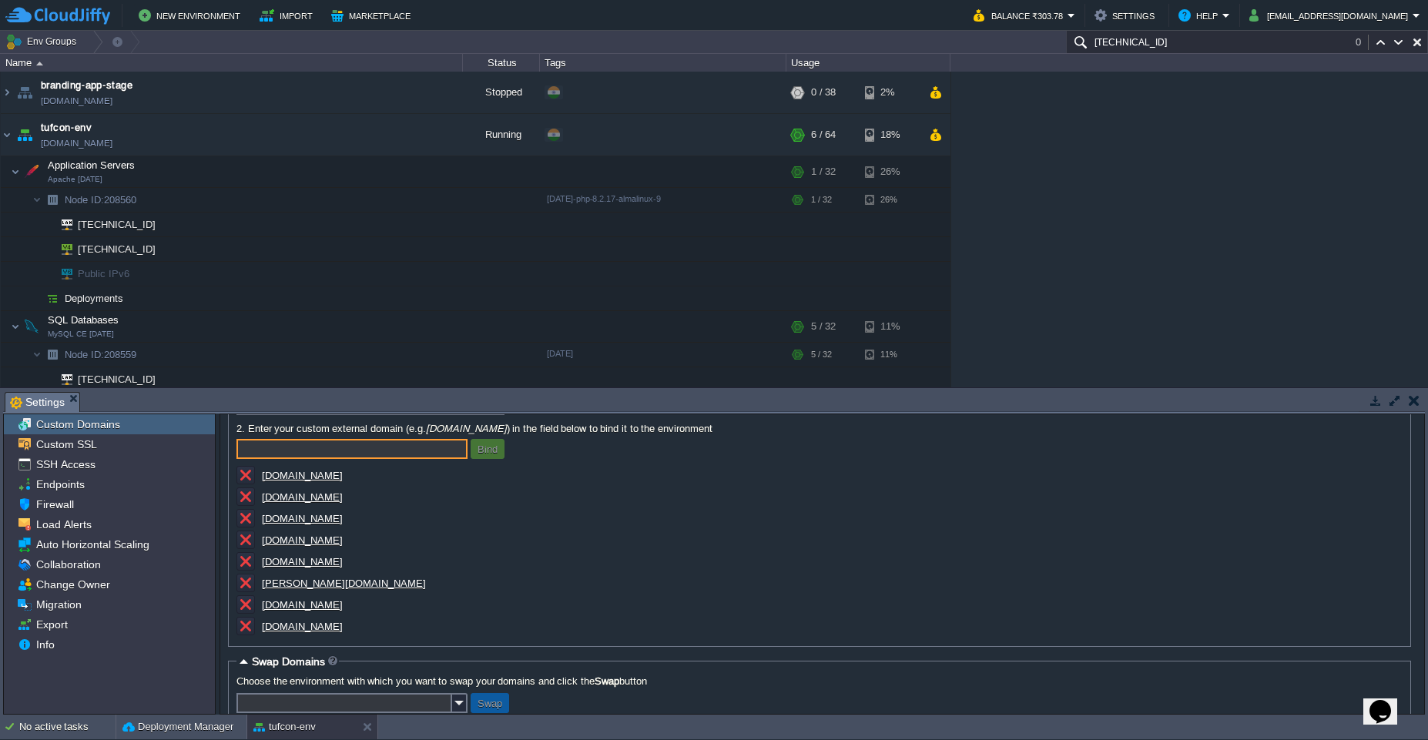
scroll to position [135, 0]
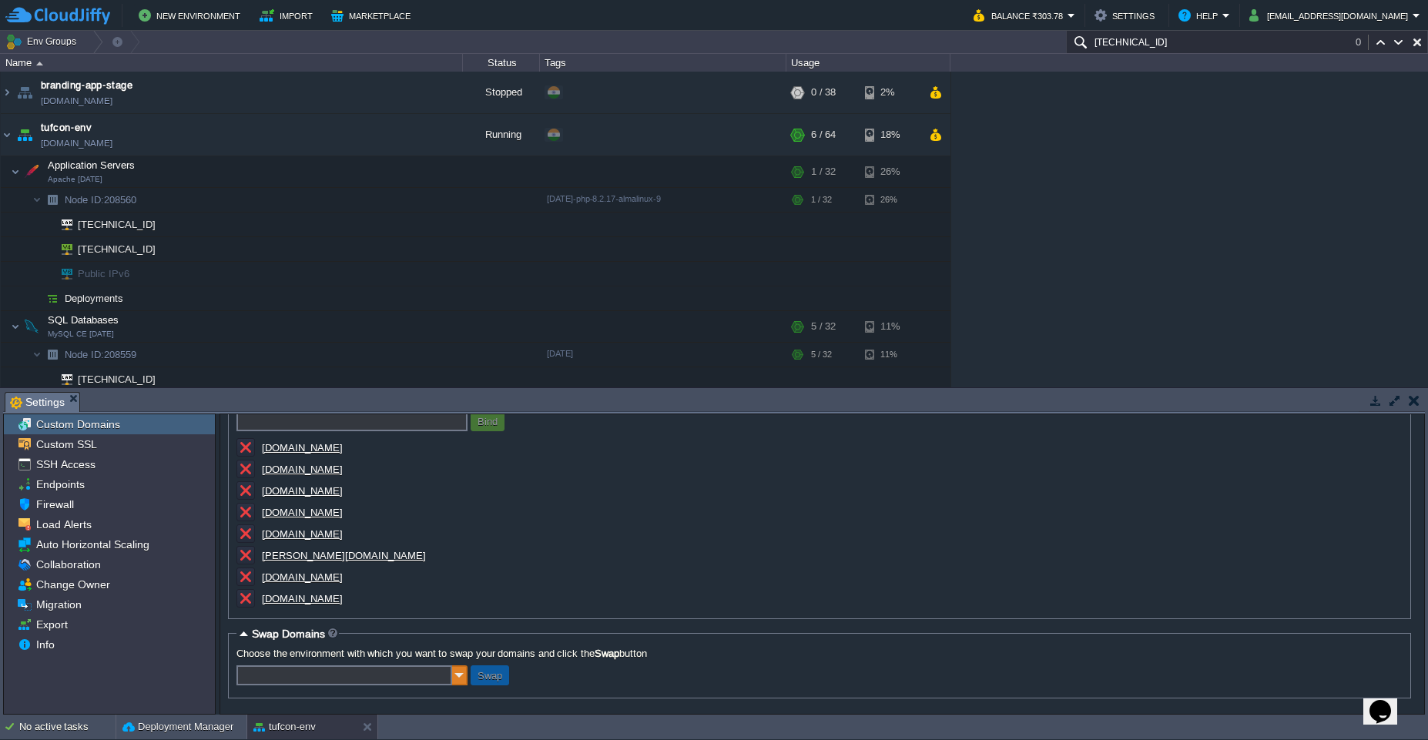
click at [457, 681] on img at bounding box center [459, 676] width 15 height 20
click at [580, 525] on div "Note: For environments that are accessed through the Public IP (recommended for…" at bounding box center [819, 459] width 1166 height 303
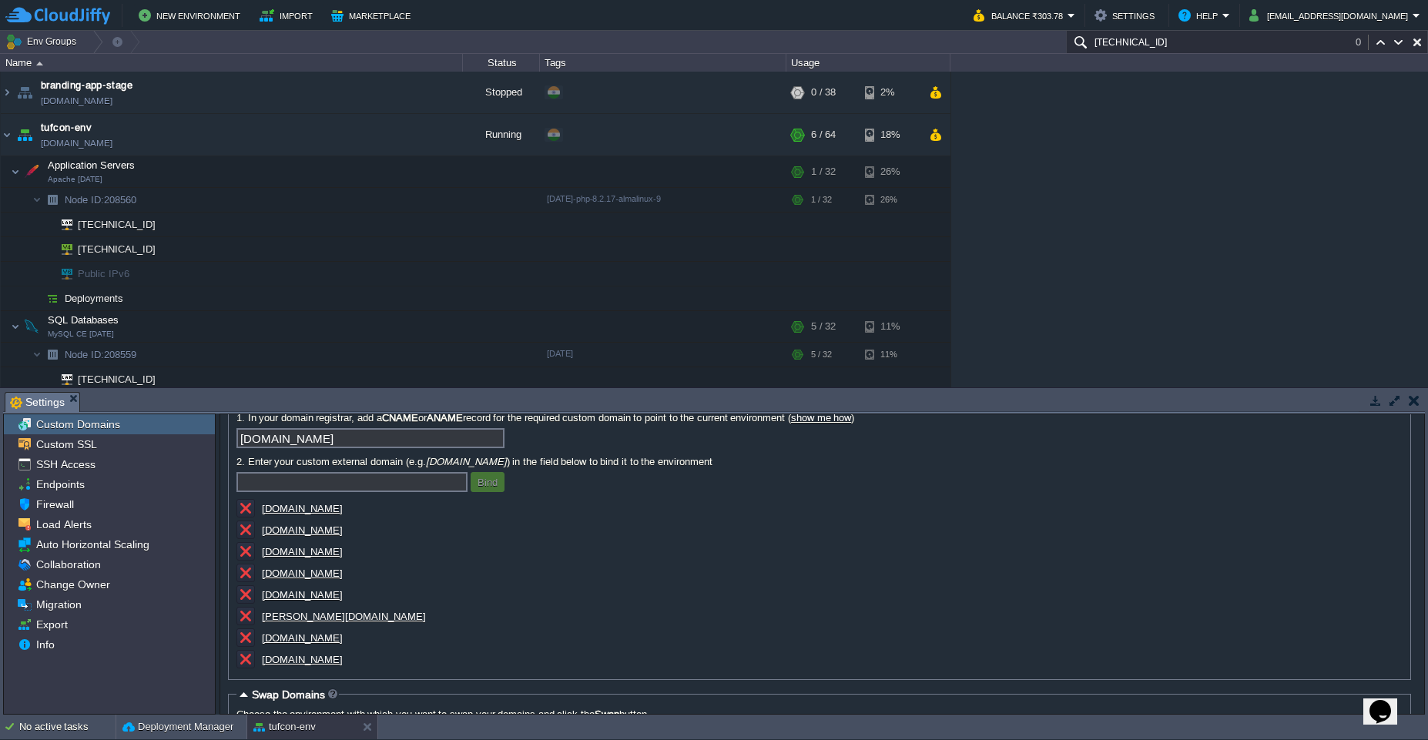
scroll to position [0, 0]
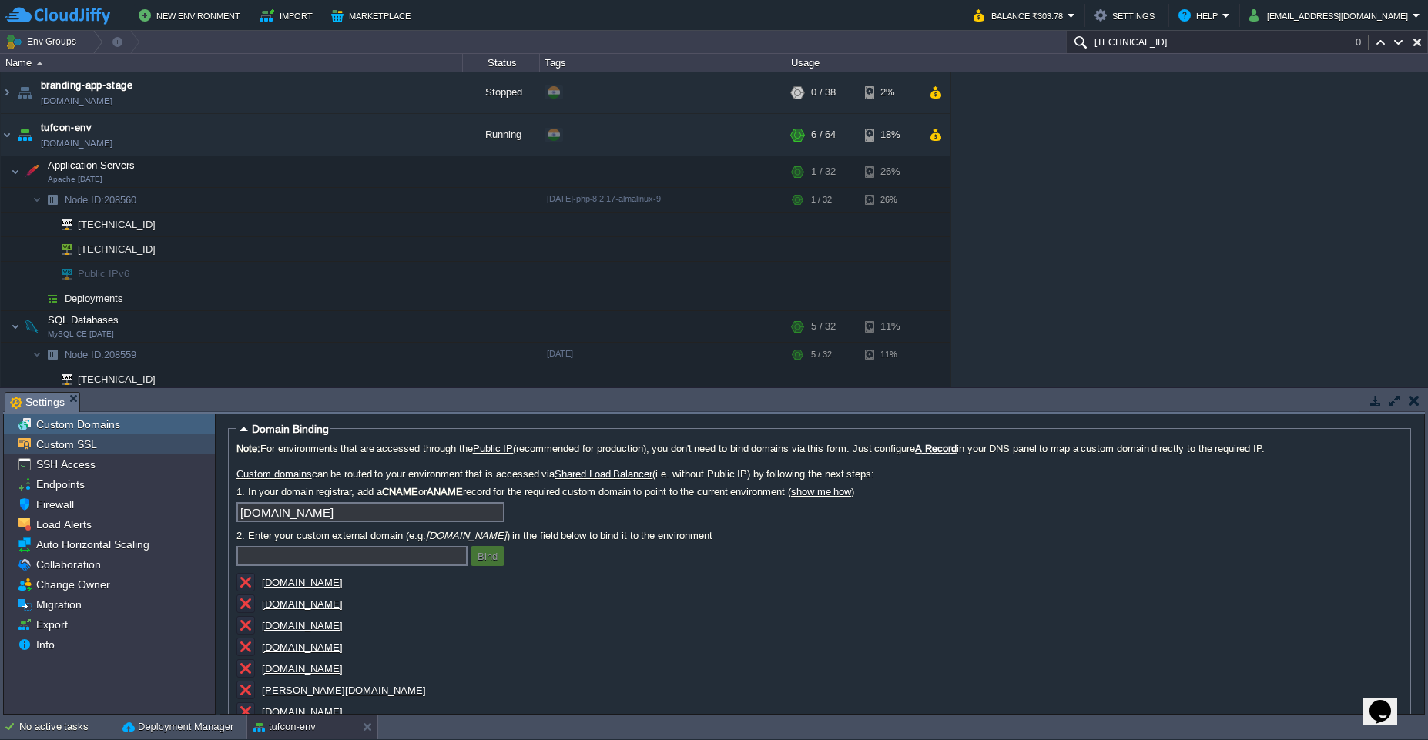
click at [71, 452] on div "Custom SSL" at bounding box center [109, 444] width 211 height 20
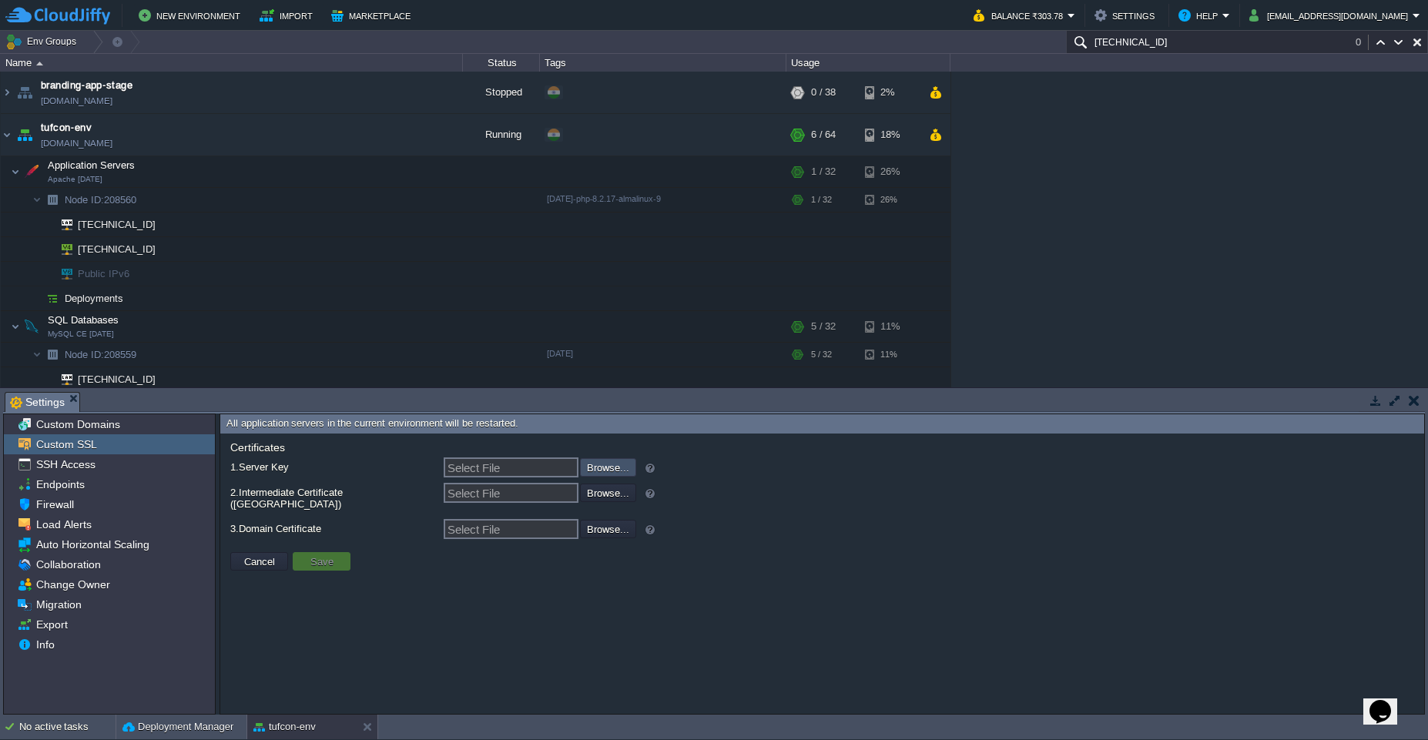
click at [615, 474] on input "file" at bounding box center [538, 466] width 195 height 17
type input "C:\fakepath\private.key"
type input "private.key"
click at [612, 501] on td "Browse..." at bounding box center [608, 493] width 56 height 18
click at [615, 498] on input "file" at bounding box center [538, 492] width 195 height 17
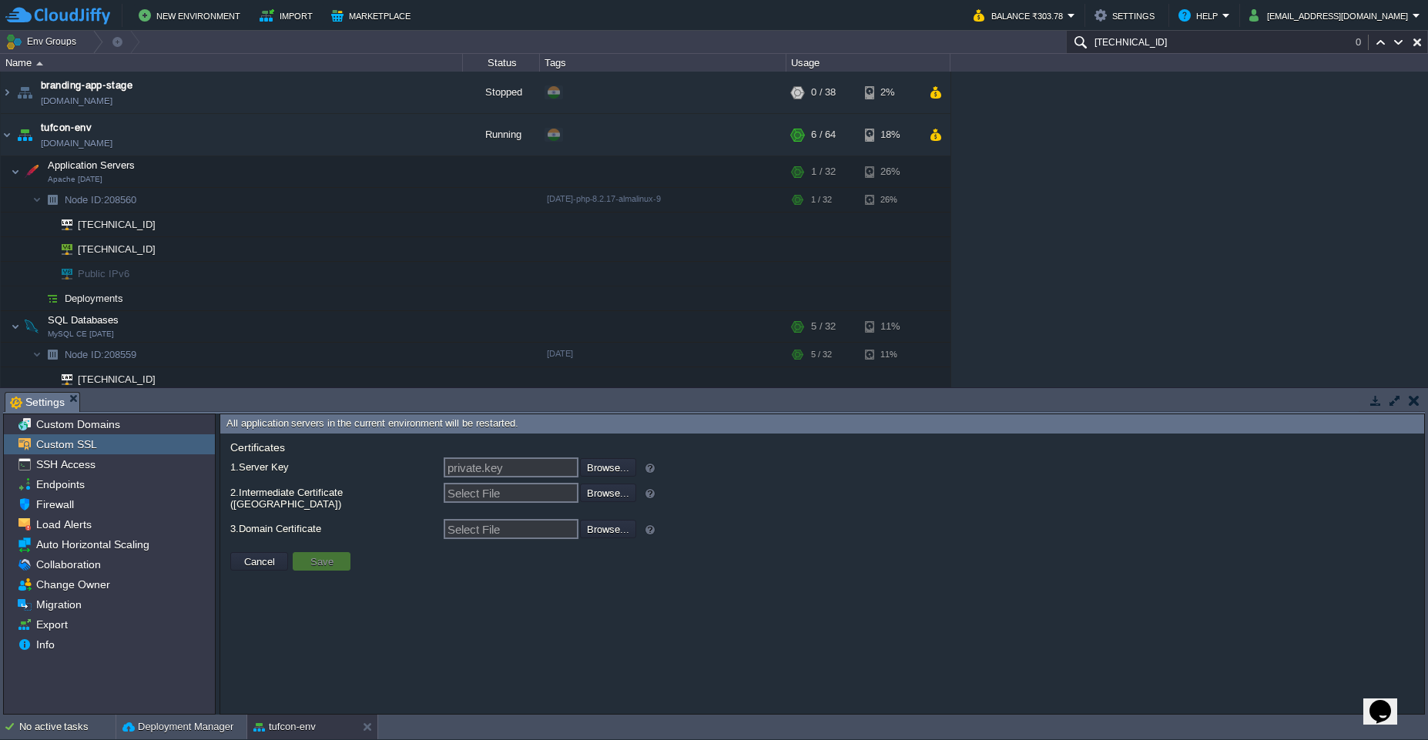
type input "C:\fakepath\ca-bundle.crt"
type input "ca-bundle.crt"
click at [608, 525] on input "file" at bounding box center [538, 528] width 195 height 17
type input "C:\fakepath\certificate.crt"
type input "certificate.crt"
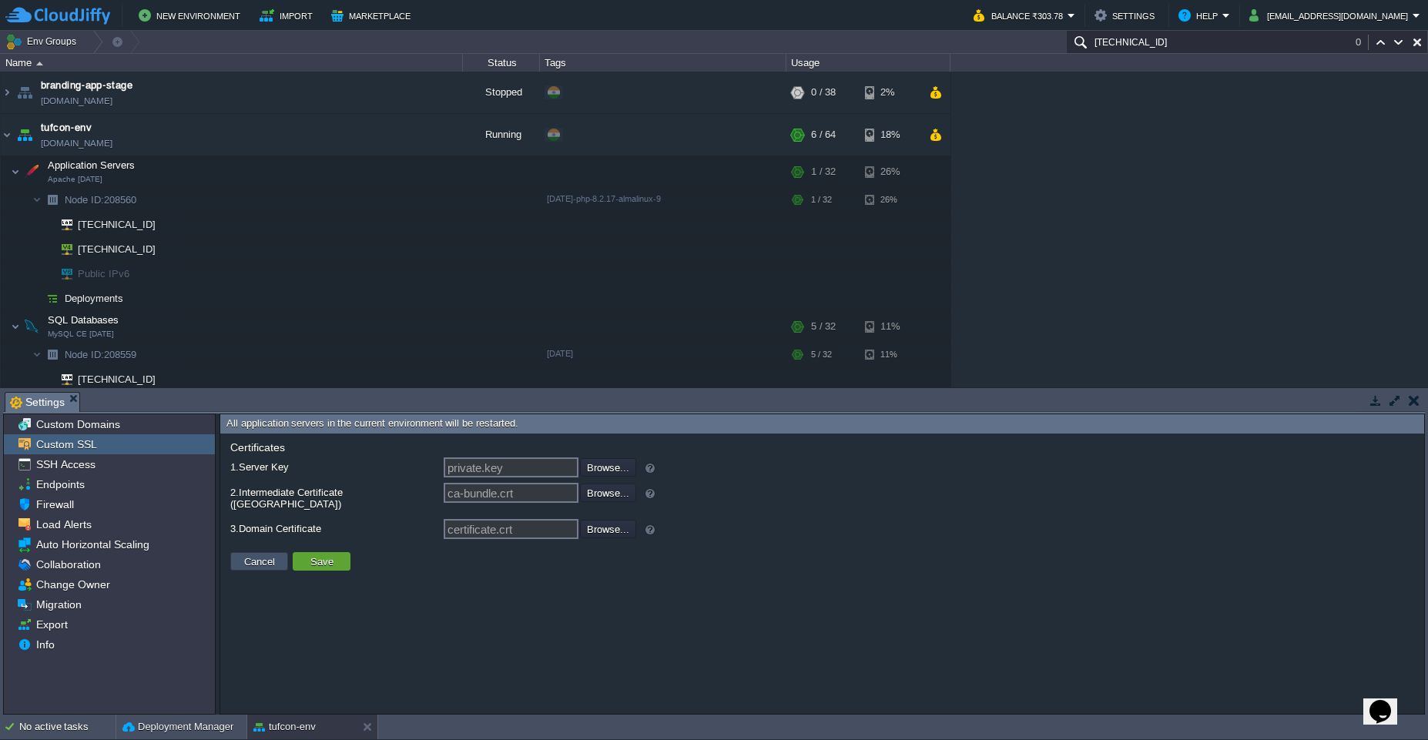
click at [260, 555] on button "Cancel" at bounding box center [260, 562] width 40 height 14
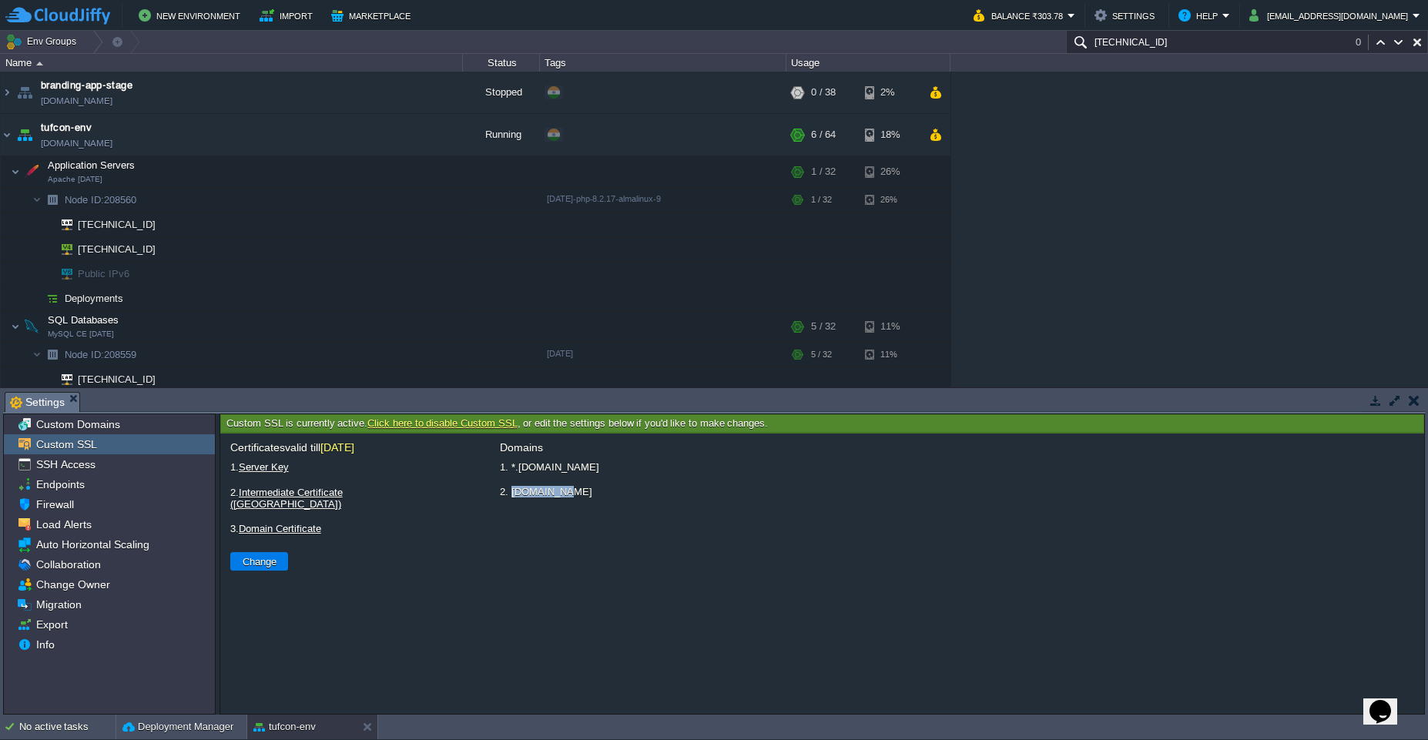
drag, startPoint x: 511, startPoint y: 495, endPoint x: 567, endPoint y: 502, distance: 56.0
click at [567, 502] on div "Domains 1. *.[DOMAIN_NAME] 2. [DOMAIN_NAME]" at bounding box center [957, 573] width 919 height 265
click at [304, 523] on link "Domain Certificate" at bounding box center [280, 529] width 82 height 12
click at [300, 498] on link "Intermediate Certificate ([GEOGRAPHIC_DATA])" at bounding box center [286, 498] width 112 height 23
click at [270, 472] on link "Server Key" at bounding box center [264, 467] width 50 height 12
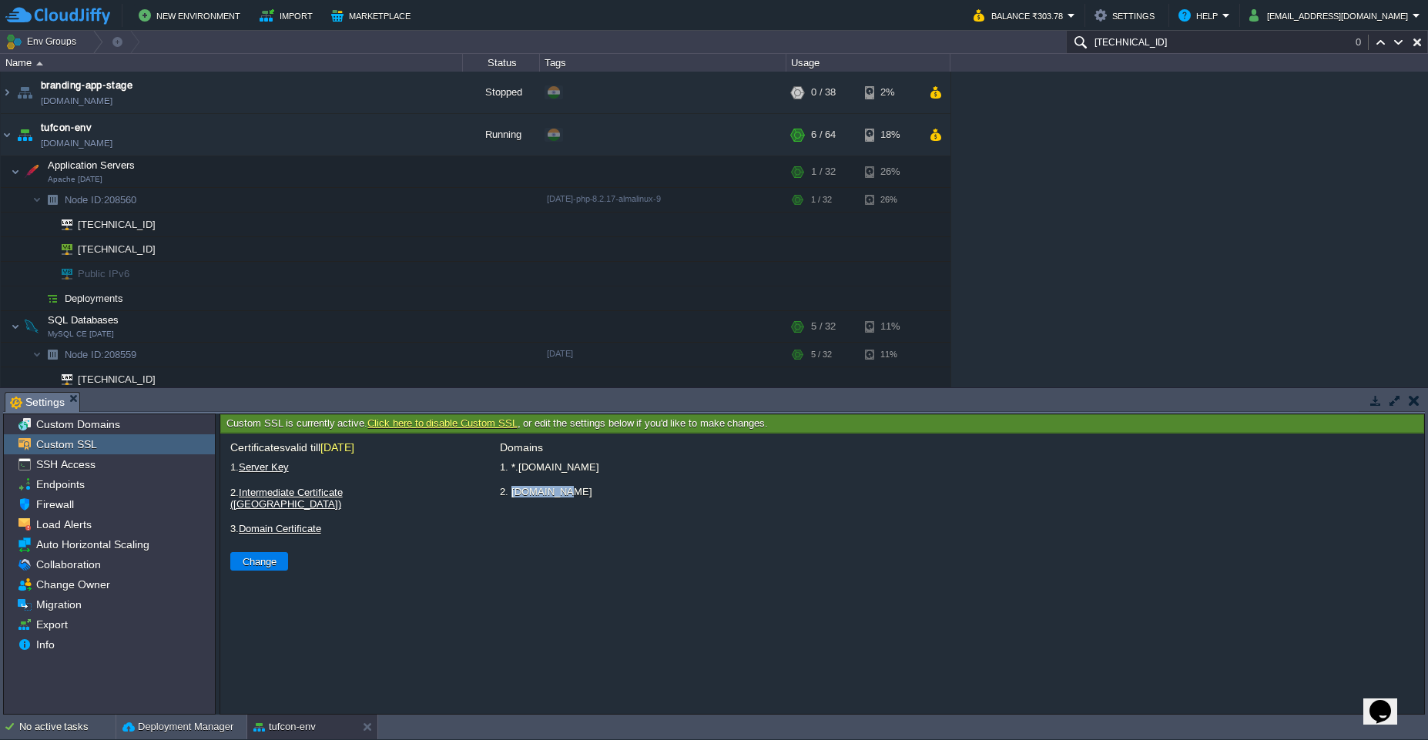
click at [555, 531] on div "Domains 1. *.[DOMAIN_NAME] 2. [DOMAIN_NAME]" at bounding box center [957, 573] width 919 height 265
drag, startPoint x: 513, startPoint y: 470, endPoint x: 572, endPoint y: 468, distance: 58.6
click at [572, 468] on li "1. *.[DOMAIN_NAME]" at bounding box center [957, 467] width 919 height 19
click at [1413, 409] on td at bounding box center [1413, 400] width 19 height 18
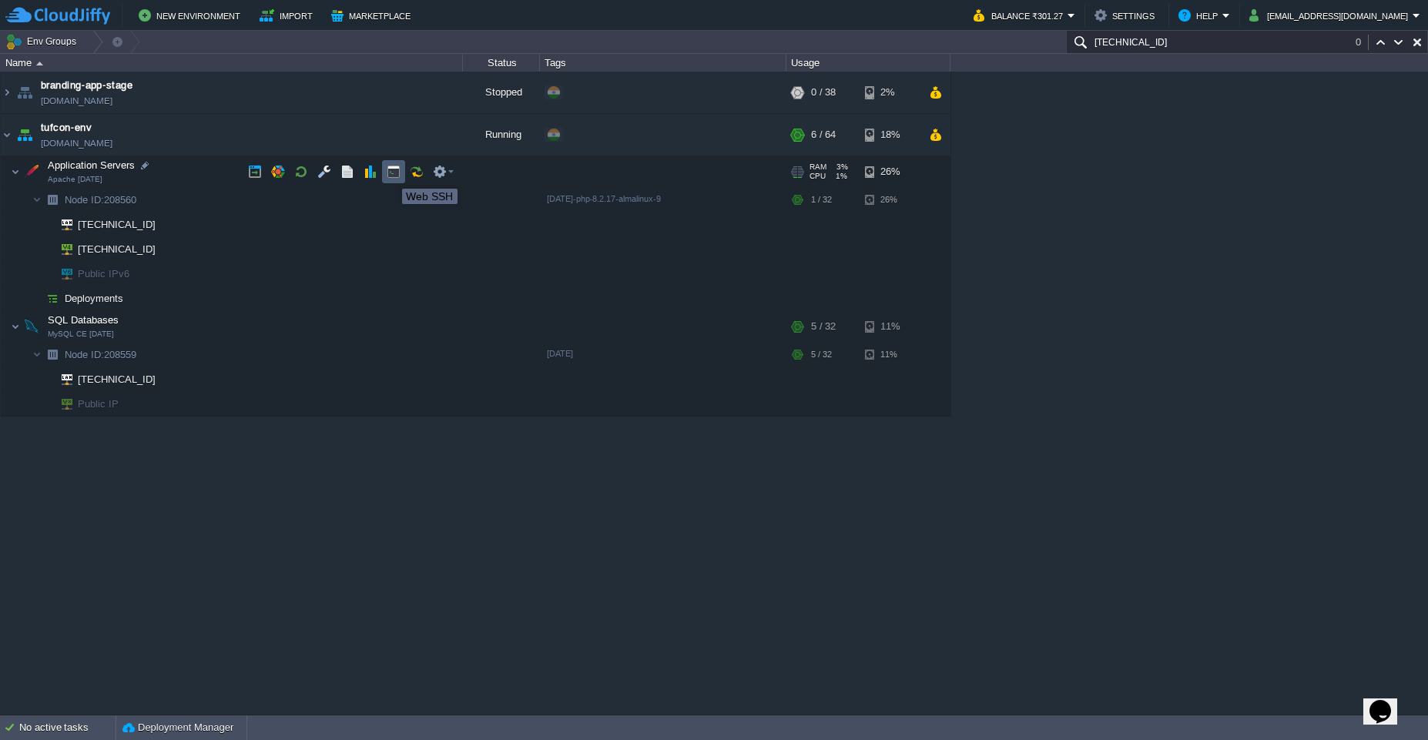
click at [391, 175] on button "button" at bounding box center [394, 172] width 14 height 14
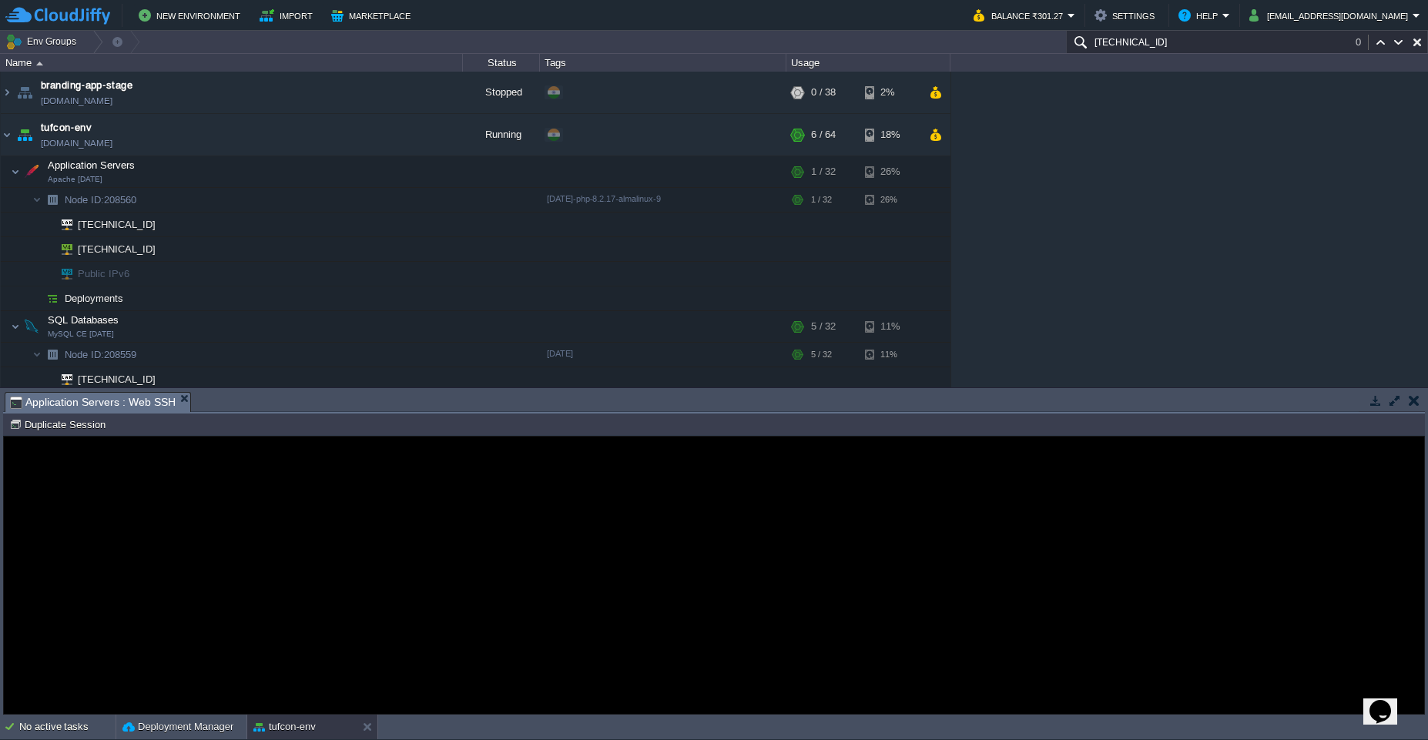
type input "#000000"
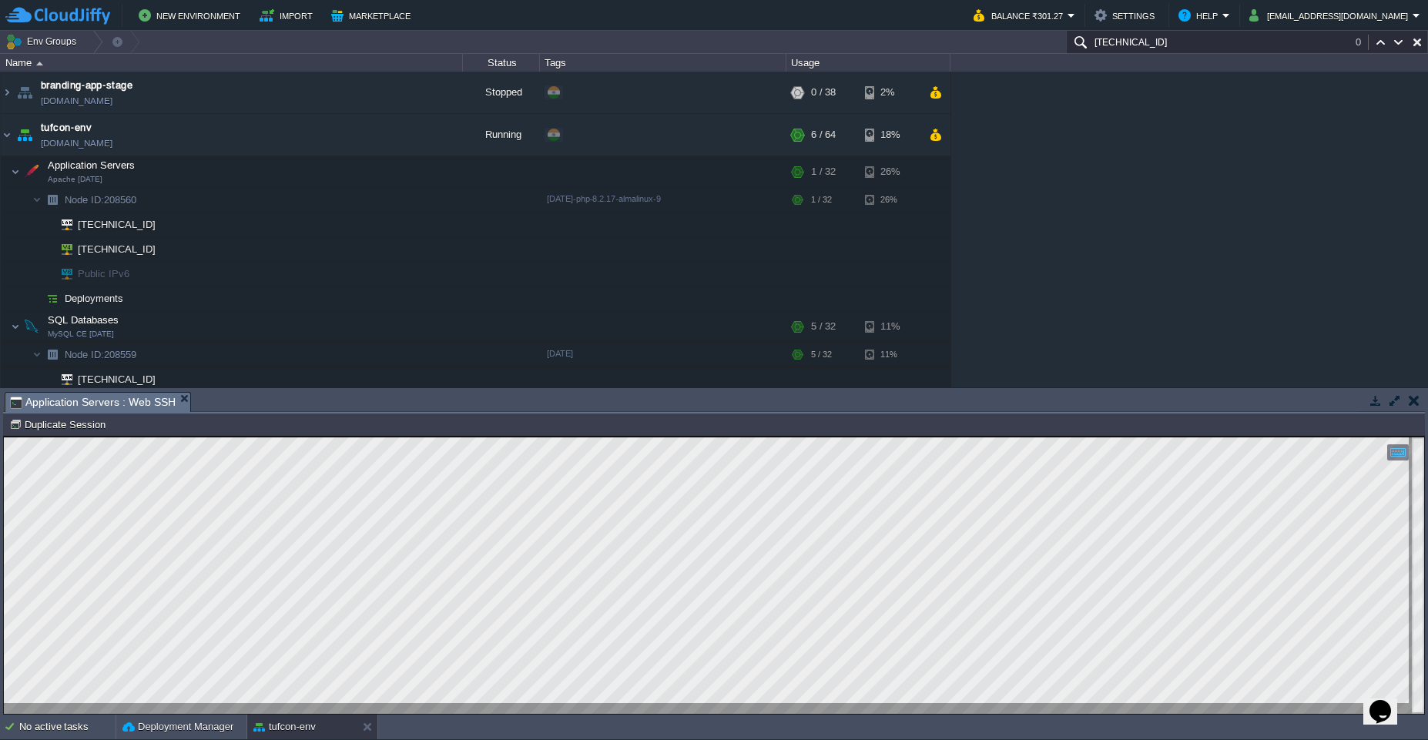
click at [1393, 400] on button "button" at bounding box center [1395, 401] width 14 height 14
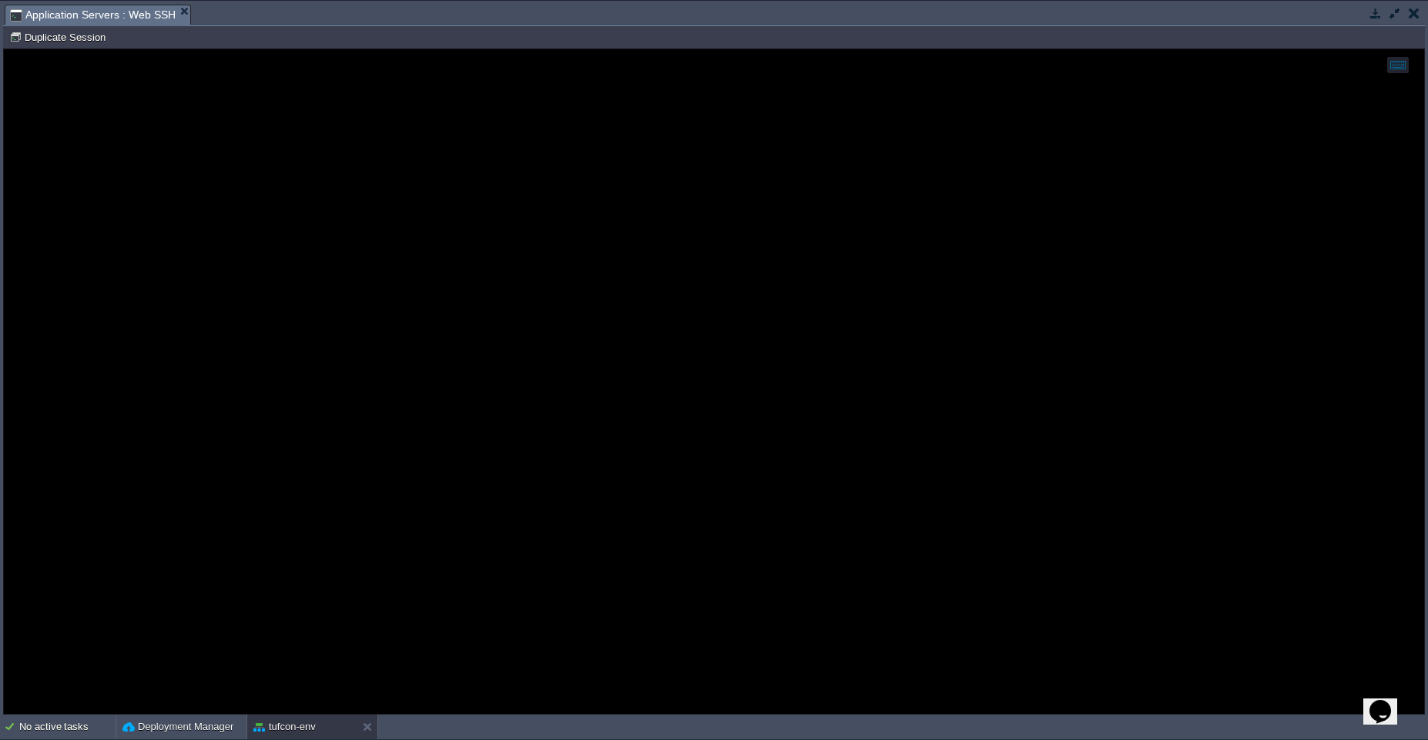
click at [1414, 20] on td at bounding box center [1413, 13] width 19 height 18
